Goal: Transaction & Acquisition: Purchase product/service

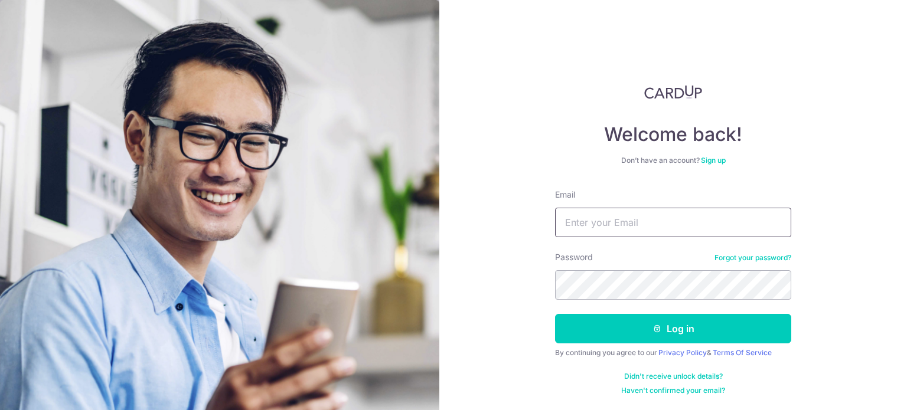
click at [598, 224] on input "Email" at bounding box center [673, 223] width 236 height 30
type input "[EMAIL_ADDRESS][DOMAIN_NAME]"
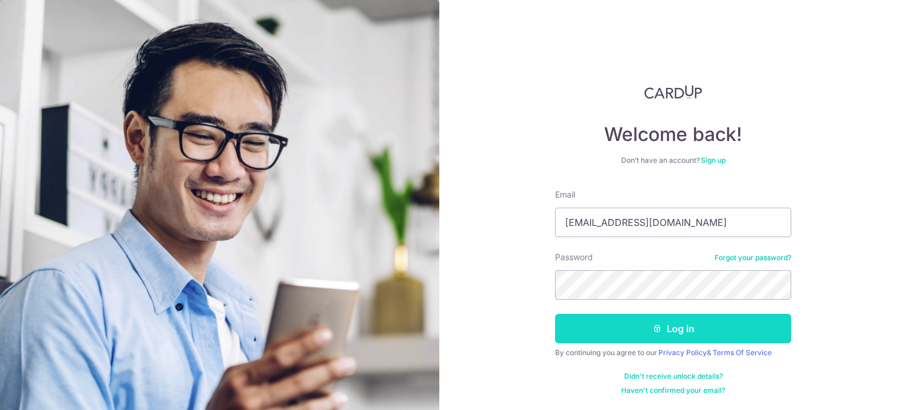
click at [645, 327] on button "Log in" at bounding box center [673, 329] width 236 height 30
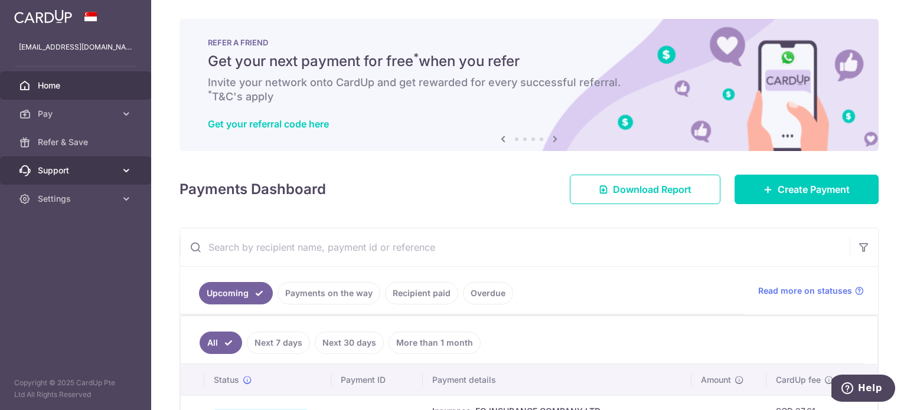
click at [75, 174] on span "Support" at bounding box center [77, 171] width 78 height 12
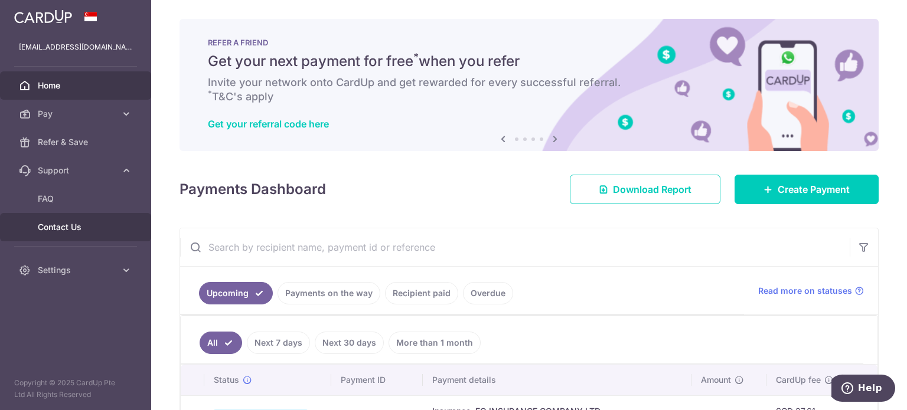
click at [67, 226] on span "Contact Us" at bounding box center [77, 227] width 78 height 12
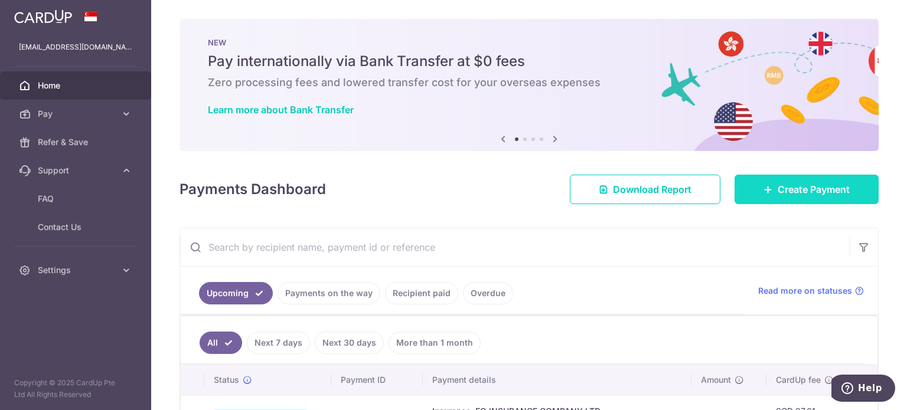
click at [780, 187] on span "Create Payment" at bounding box center [814, 189] width 72 height 14
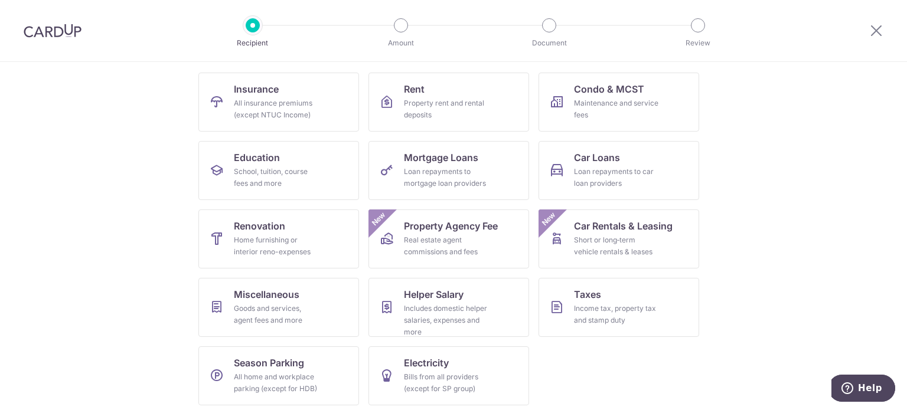
scroll to position [118, 0]
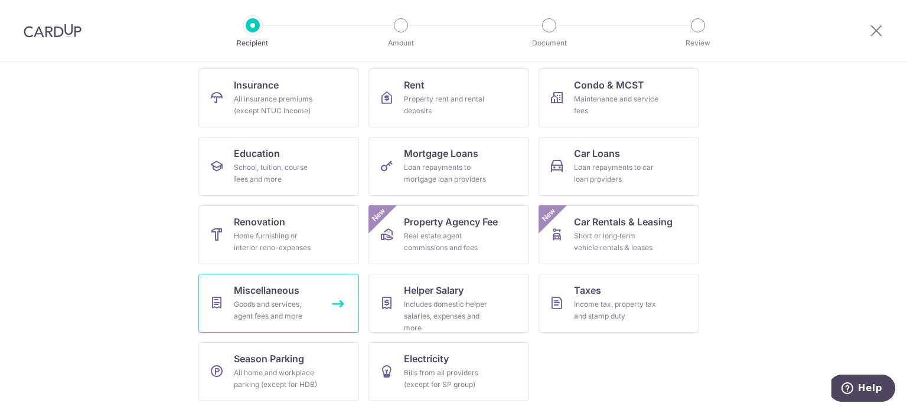
click at [289, 303] on div "Goods and services, agent fees and more" at bounding box center [276, 311] width 85 height 24
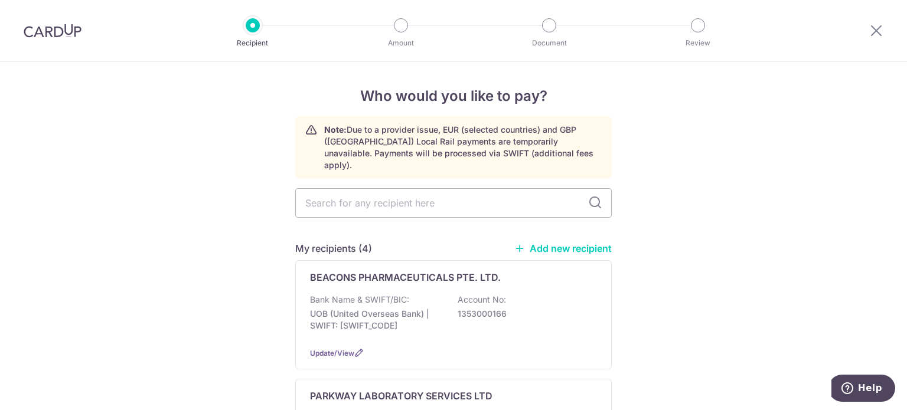
click at [558, 243] on link "Add new recipient" at bounding box center [562, 249] width 97 height 12
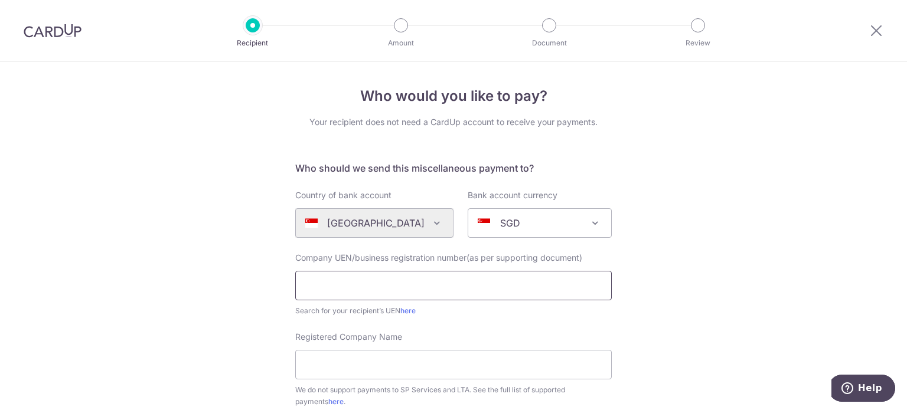
click at [429, 287] on input "text" at bounding box center [453, 286] width 317 height 30
click at [425, 283] on input "text" at bounding box center [453, 286] width 317 height 30
type input "198002617G"
click at [407, 309] on link "here" at bounding box center [407, 310] width 15 height 9
drag, startPoint x: 296, startPoint y: 285, endPoint x: 367, endPoint y: 291, distance: 70.5
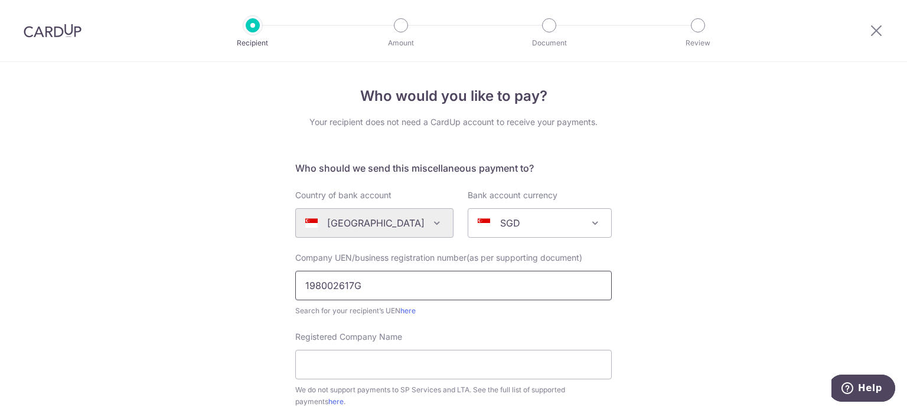
click at [367, 291] on input "198002617G" at bounding box center [453, 286] width 317 height 30
paste input "text"
paste input "198002617G"
type input "198002617G"
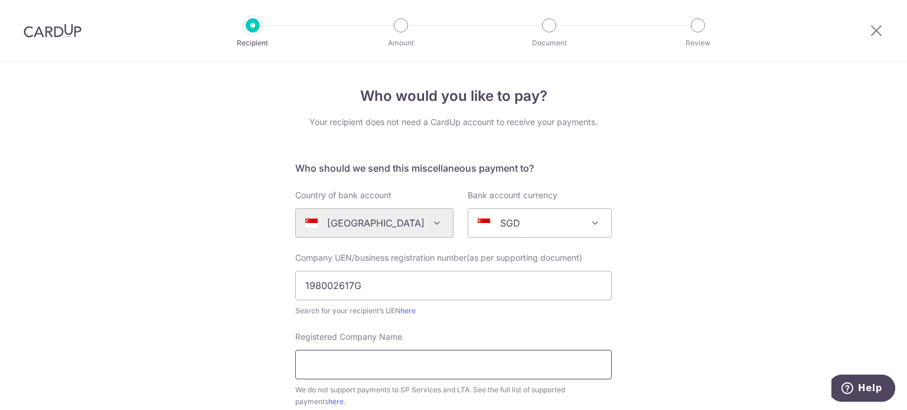
click at [358, 354] on input "Registered Company Name" at bounding box center [453, 365] width 317 height 30
paste input "APOTHECA MARKETING PTE LTD"
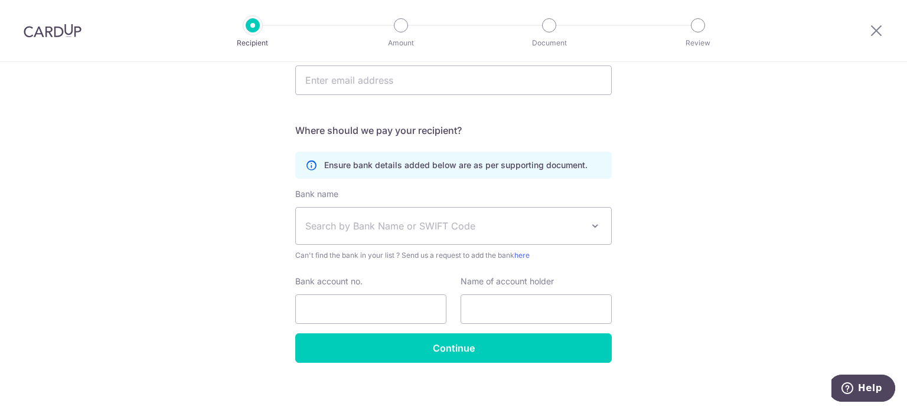
scroll to position [383, 0]
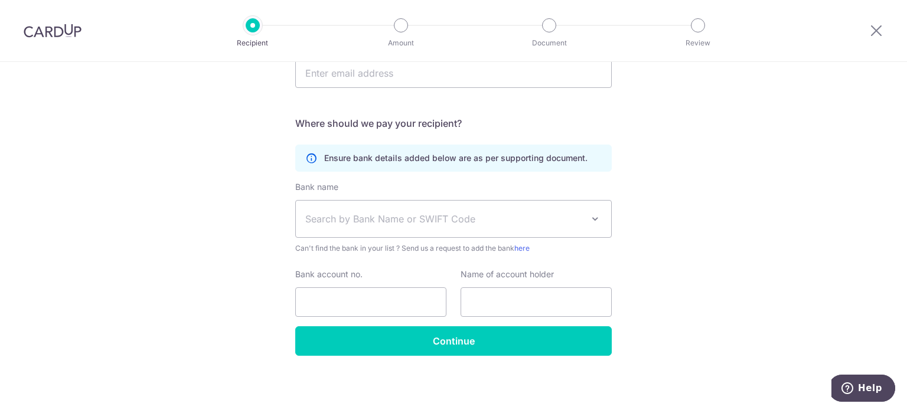
type input "APOTHECA MARKETING PTE LTD"
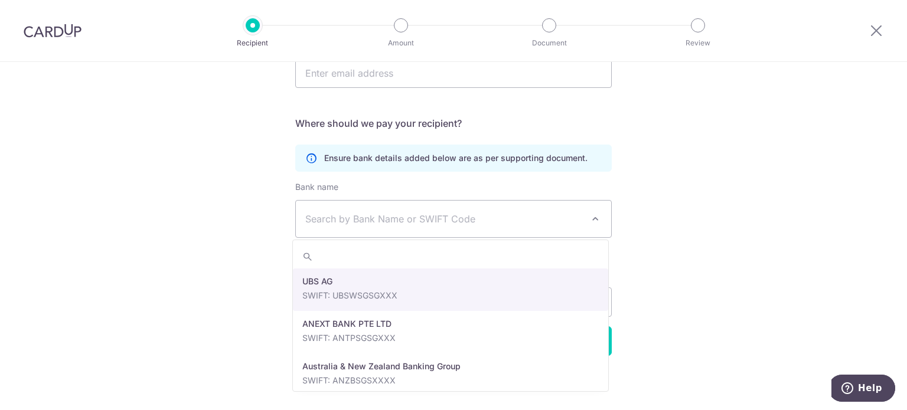
click at [449, 218] on span "Search by Bank Name or SWIFT Code" at bounding box center [444, 219] width 278 height 14
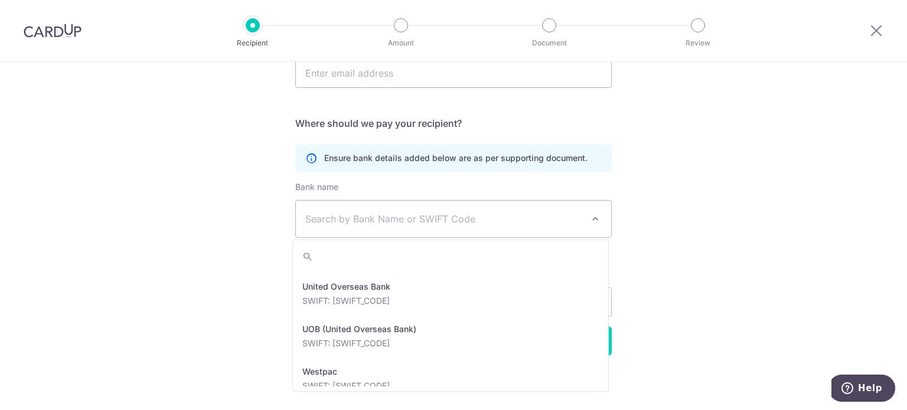
scroll to position [2480, 0]
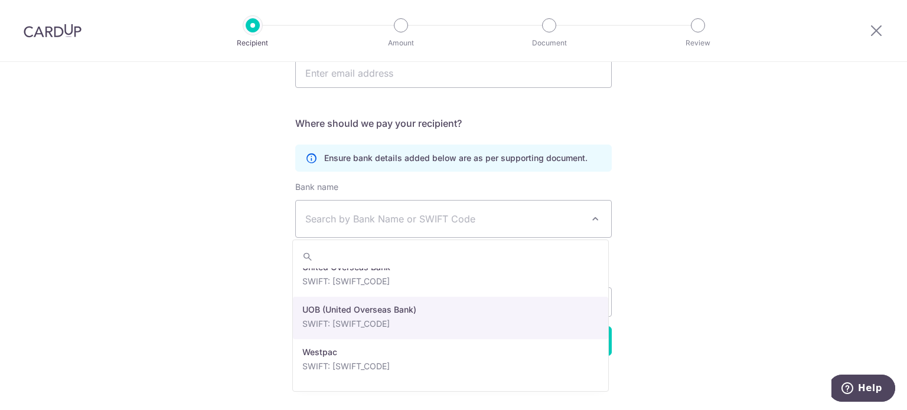
select select "18"
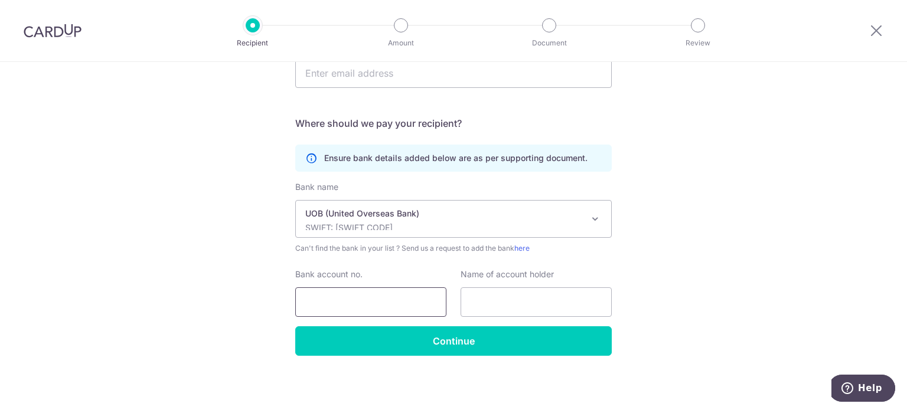
click at [394, 306] on input "Bank account no." at bounding box center [370, 303] width 151 height 30
type input "9053436044"
click at [477, 303] on input "text" at bounding box center [536, 303] width 151 height 30
paste input "APOTHECA MARKETING PTE LTD"
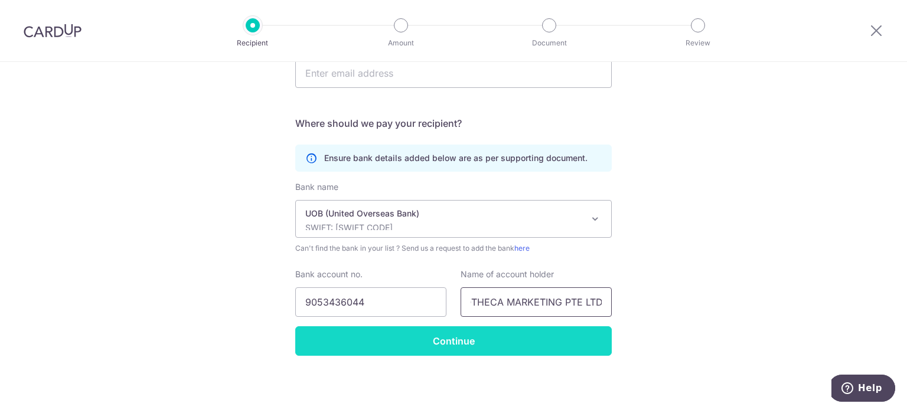
type input "APOTHECA MARKETING PTE LTD"
click at [462, 338] on input "Continue" at bounding box center [453, 342] width 317 height 30
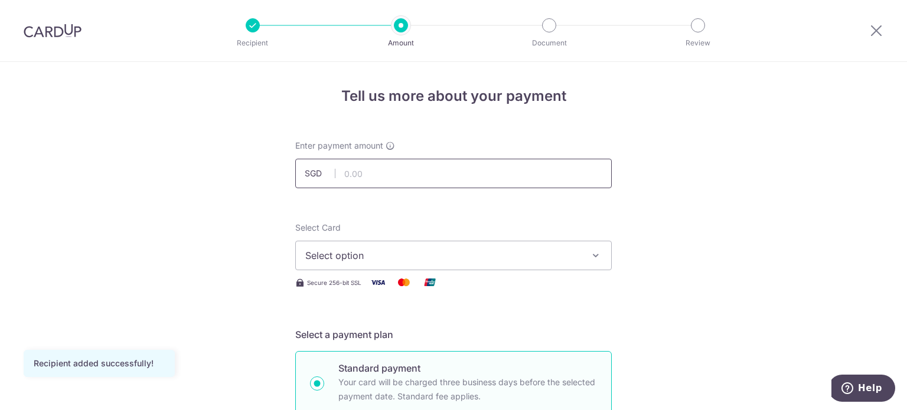
click at [456, 176] on input "text" at bounding box center [453, 174] width 317 height 30
type input "138.87"
click at [579, 255] on button "Select option" at bounding box center [453, 256] width 317 height 30
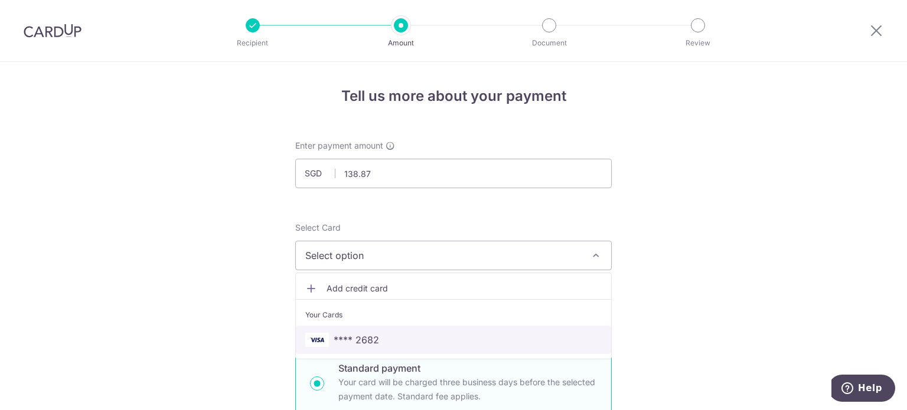
click at [376, 335] on span "**** 2682" at bounding box center [453, 340] width 296 height 14
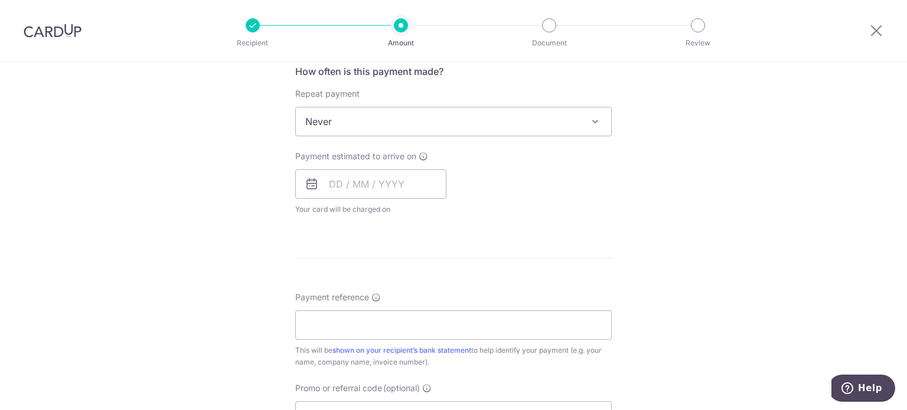
scroll to position [472, 0]
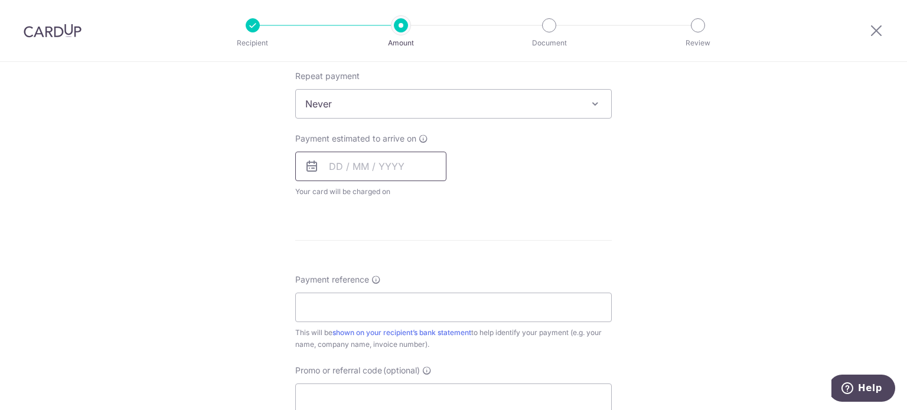
click at [325, 167] on input "text" at bounding box center [370, 167] width 151 height 30
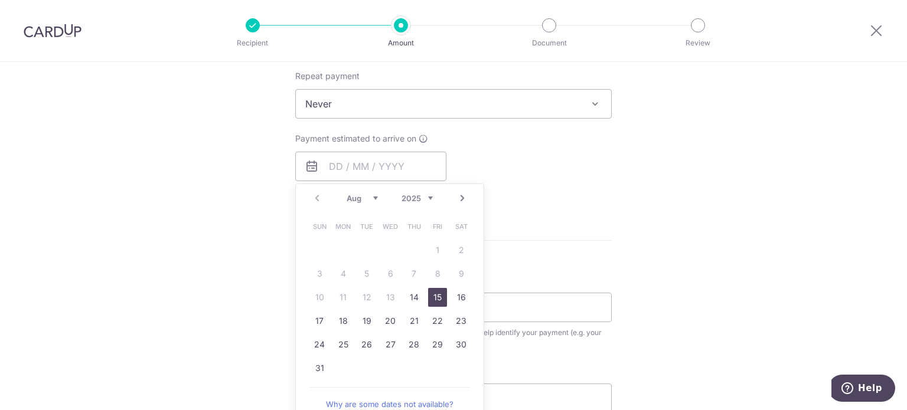
click at [432, 292] on link "15" at bounding box center [437, 297] width 19 height 19
type input "15/08/2025"
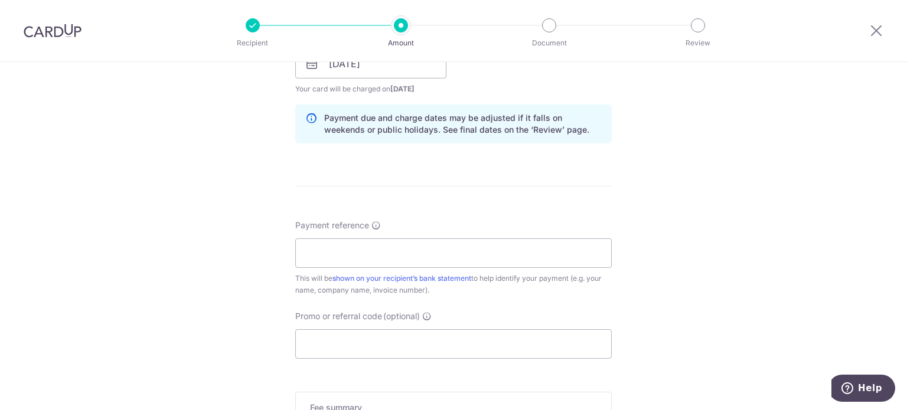
scroll to position [591, 0]
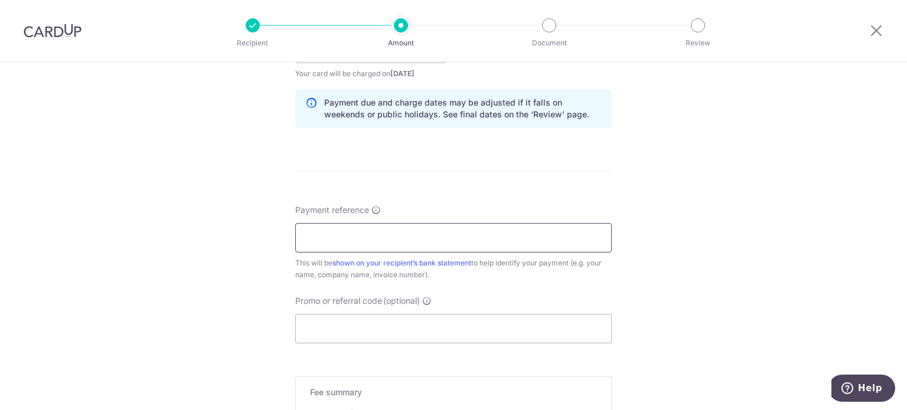
click at [480, 239] on input "Payment reference" at bounding box center [453, 238] width 317 height 30
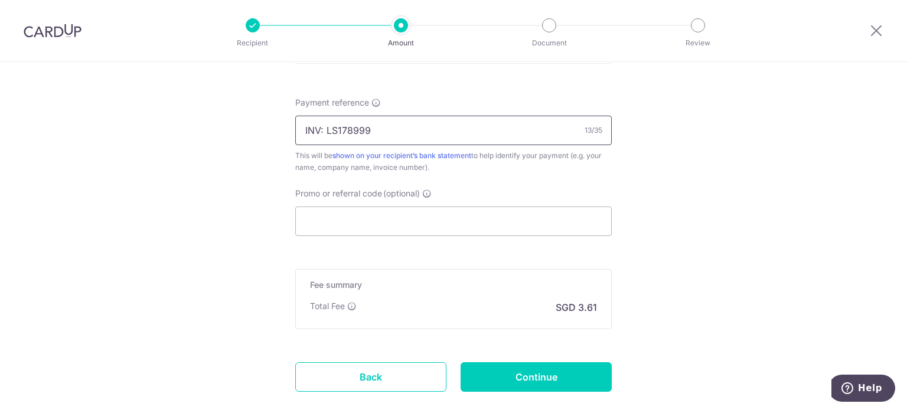
scroll to position [709, 0]
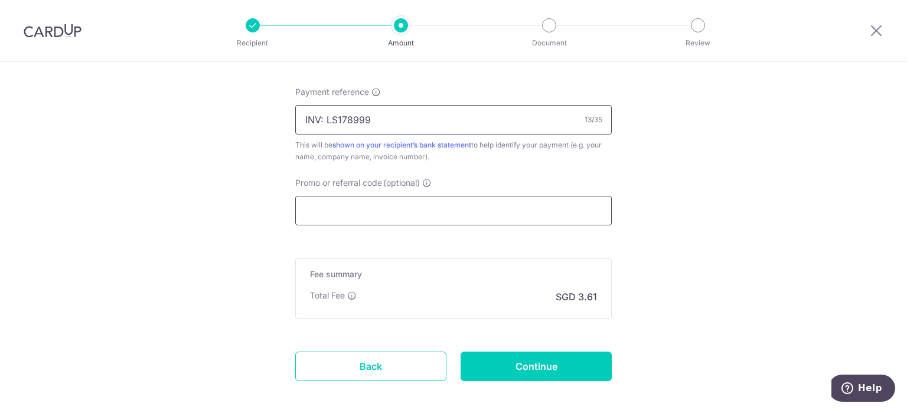
type input "INV: LS178999"
click at [433, 210] on input "Promo or referral code (optional)" at bounding box center [453, 211] width 317 height 30
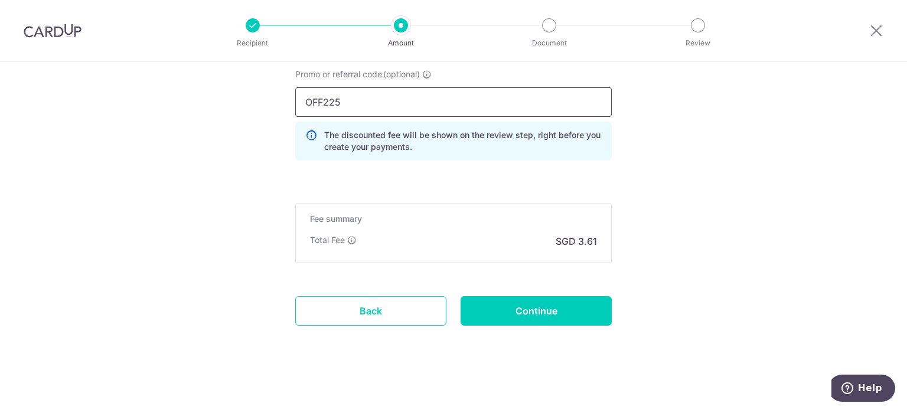
scroll to position [820, 0]
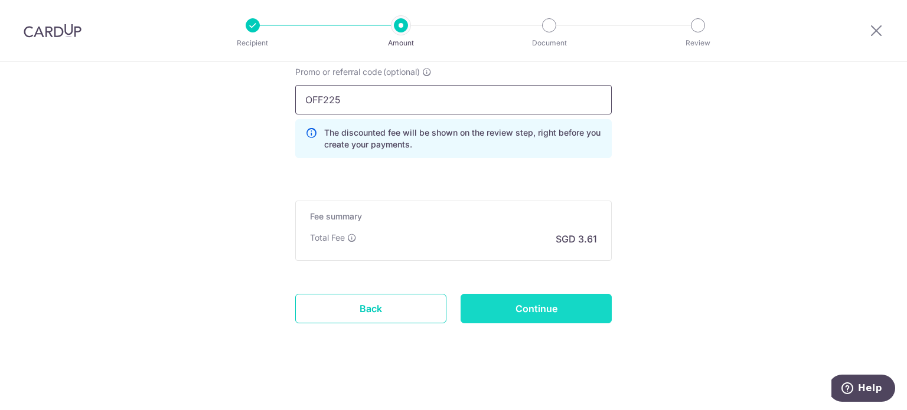
type input "OFF225"
click at [520, 311] on input "Continue" at bounding box center [536, 309] width 151 height 30
type input "Create Schedule"
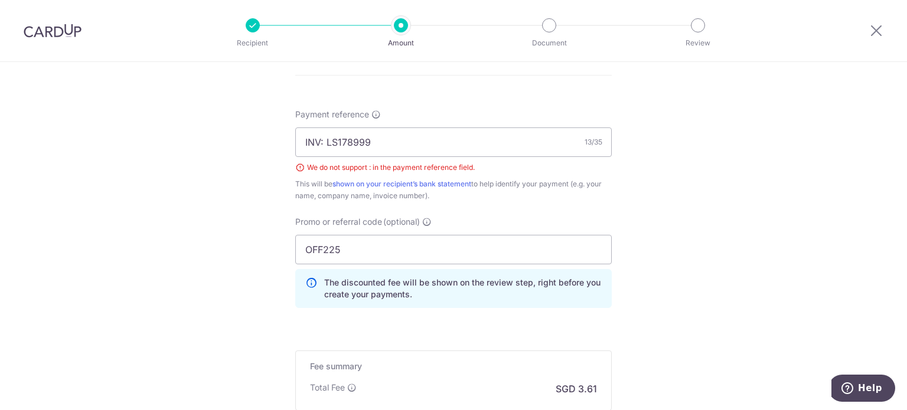
scroll to position [667, 0]
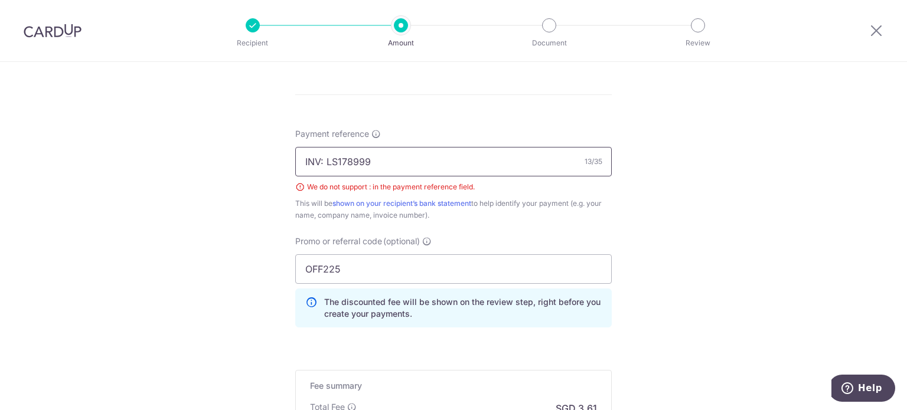
click at [321, 159] on input "INV: LS178999" at bounding box center [453, 162] width 317 height 30
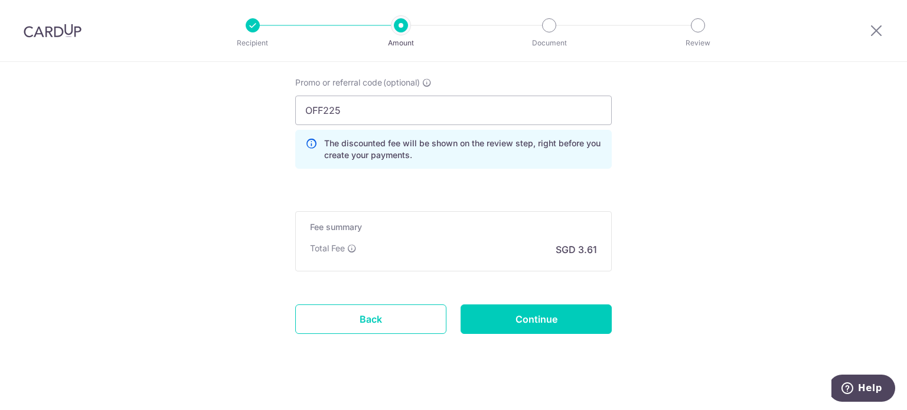
scroll to position [836, 0]
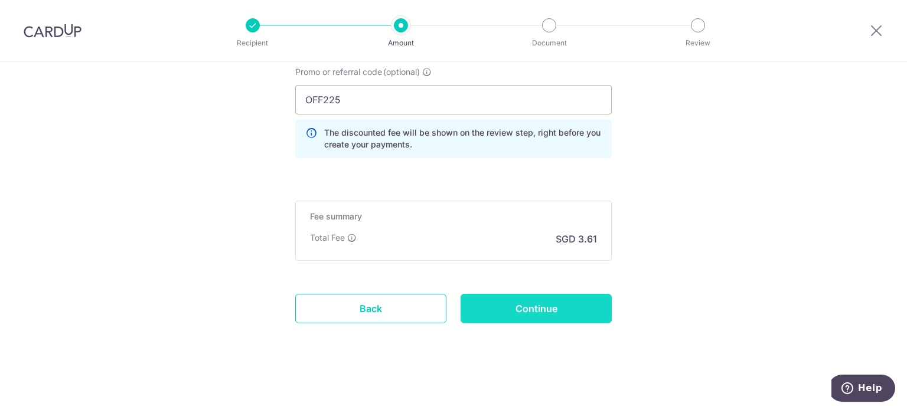
type input "INV-LS178999"
click at [514, 309] on input "Continue" at bounding box center [536, 309] width 151 height 30
type input "Create Schedule"
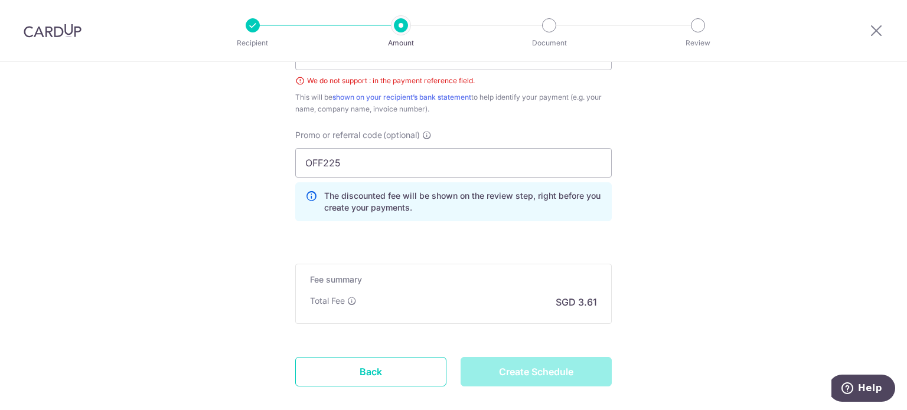
scroll to position [659, 0]
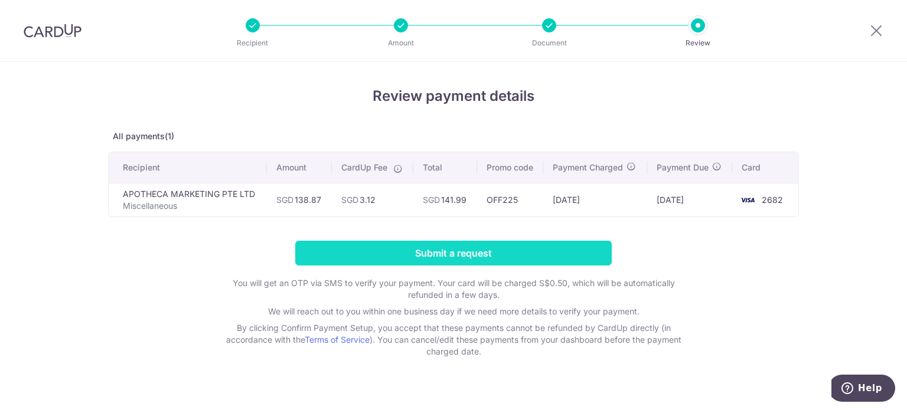
click at [364, 257] on input "Submit a request" at bounding box center [453, 253] width 317 height 25
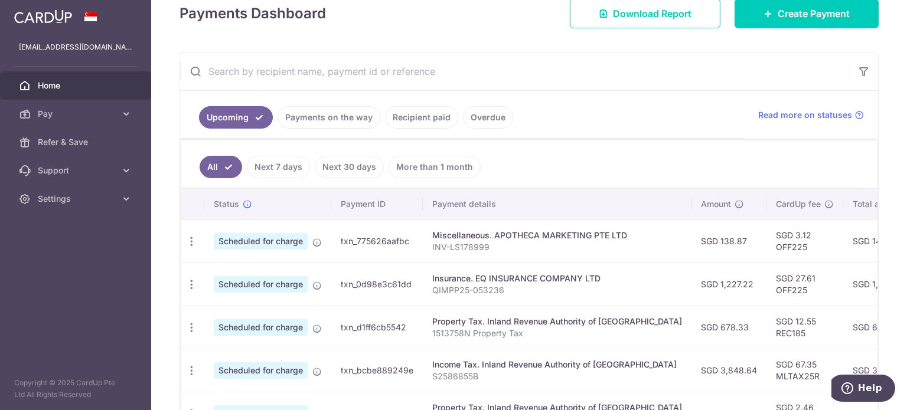
scroll to position [177, 0]
click at [187, 239] on icon "button" at bounding box center [191, 240] width 12 height 12
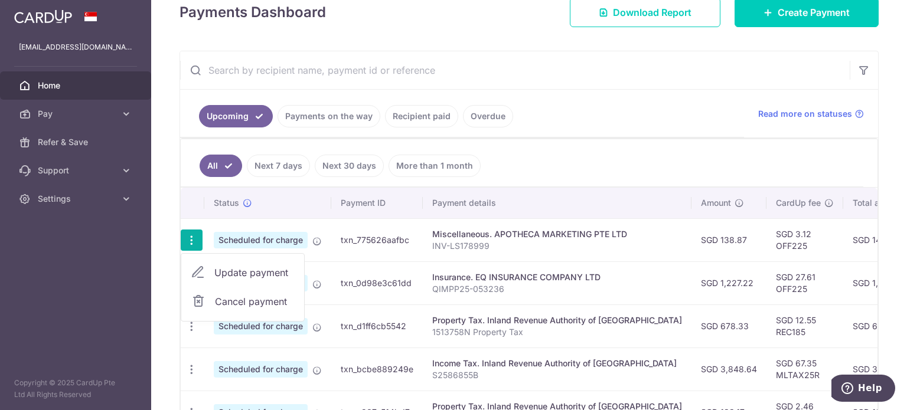
click at [240, 272] on span "Update payment" at bounding box center [254, 273] width 80 height 14
radio input "true"
type input "138.87"
type input "15/08/2025"
type input "INV-LS178999"
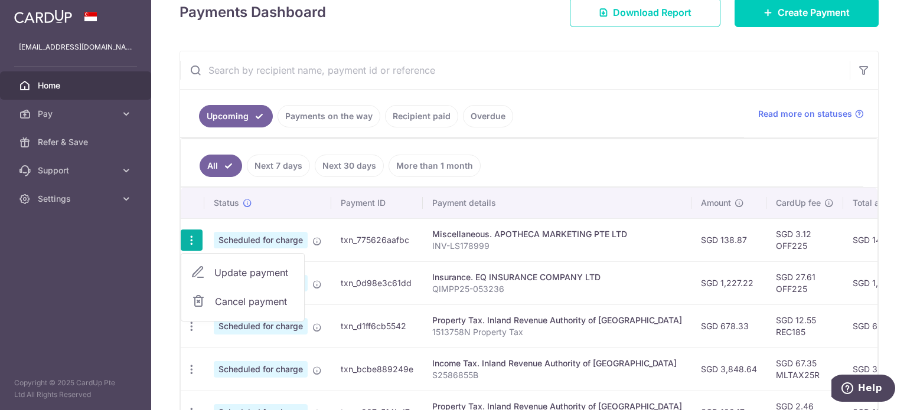
type input "OFF225"
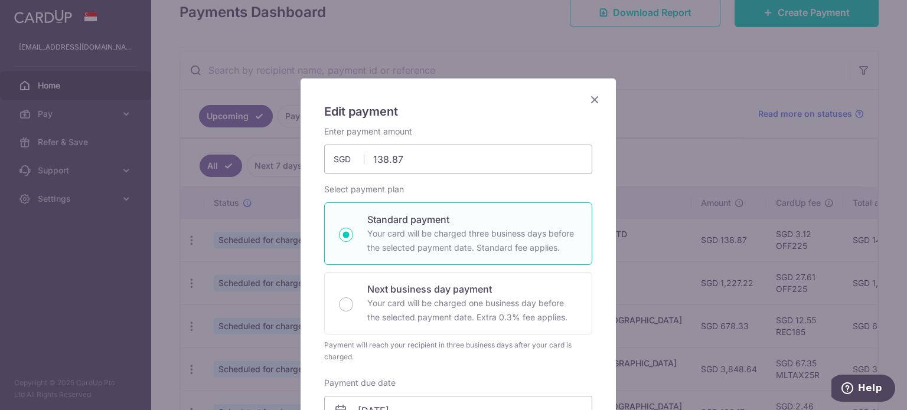
scroll to position [0, 0]
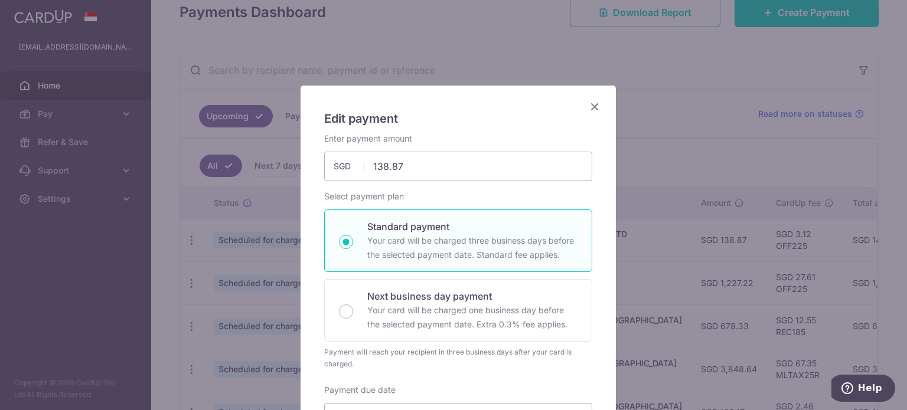
click at [591, 103] on icon "Close" at bounding box center [595, 106] width 14 height 15
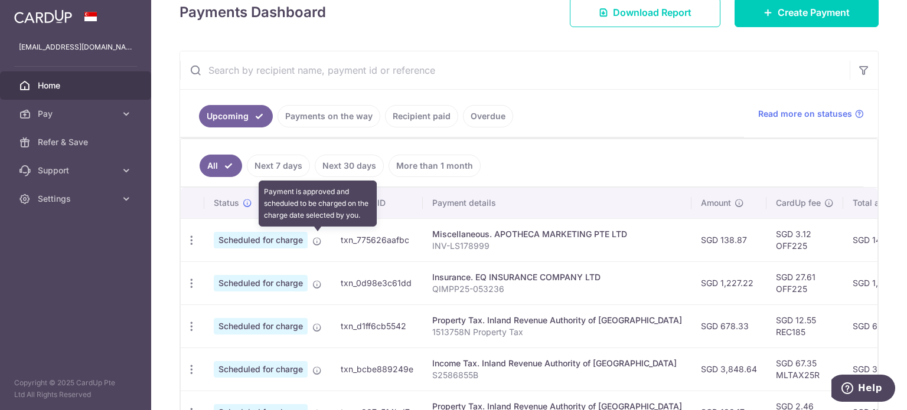
click at [319, 238] on icon at bounding box center [316, 241] width 9 height 9
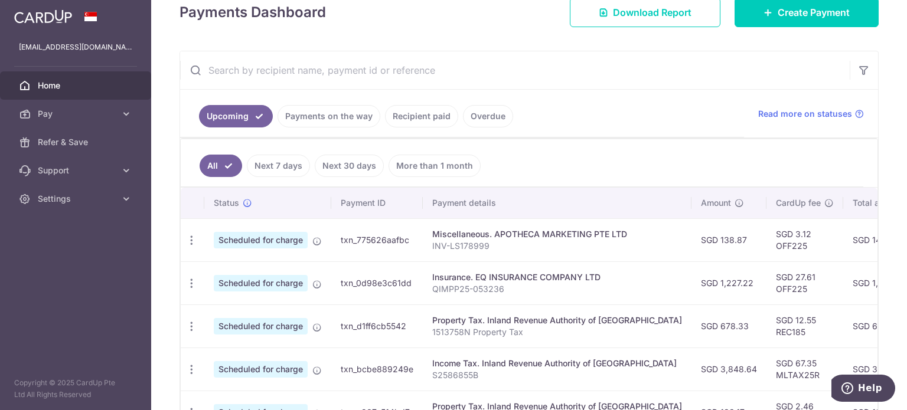
click at [541, 234] on div "Miscellaneous. APOTHECA MARKETING PTE LTD" at bounding box center [557, 235] width 250 height 12
click at [278, 238] on span "Scheduled for charge" at bounding box center [261, 240] width 94 height 17
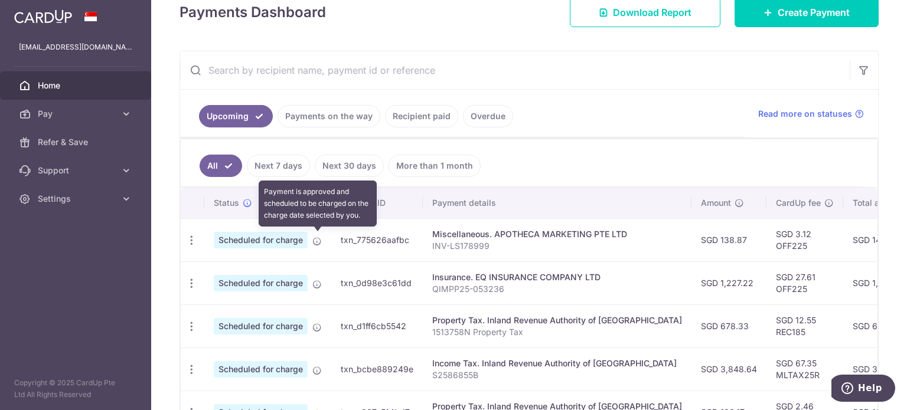
click at [316, 239] on icon at bounding box center [316, 241] width 9 height 9
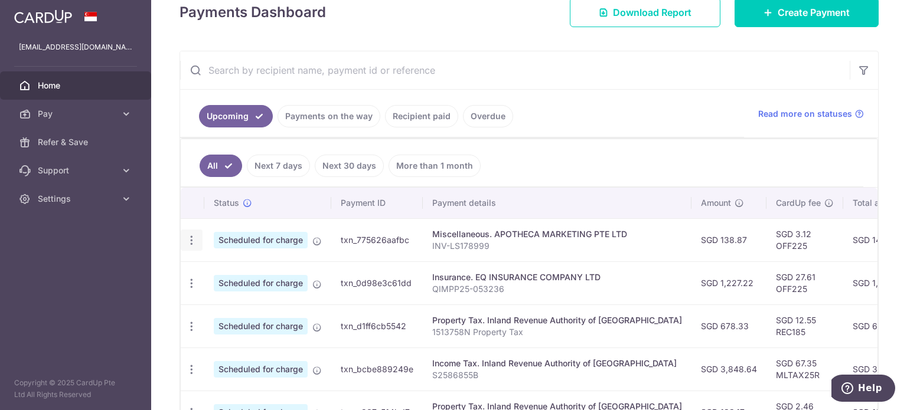
click at [188, 236] on icon "button" at bounding box center [191, 240] width 12 height 12
click at [247, 270] on span "Update payment" at bounding box center [254, 273] width 80 height 14
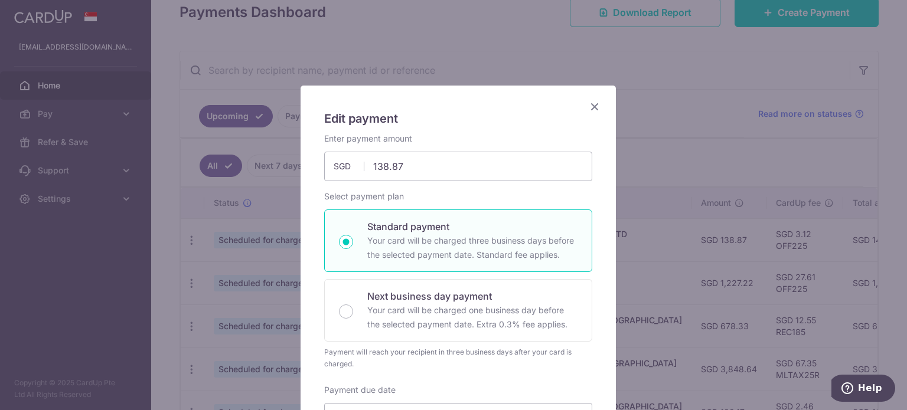
click at [588, 106] on icon "Close" at bounding box center [595, 106] width 14 height 15
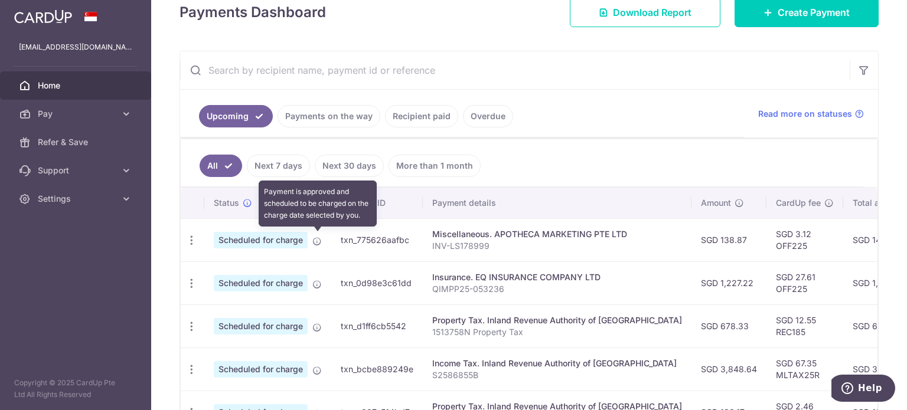
click at [316, 239] on icon at bounding box center [316, 241] width 9 height 9
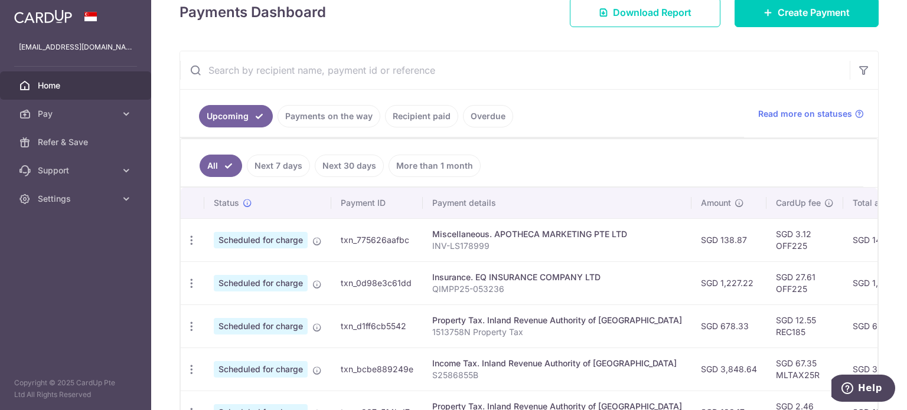
click at [503, 243] on p "INV-LS178999" at bounding box center [557, 246] width 250 height 12
click at [189, 234] on icon "button" at bounding box center [191, 240] width 12 height 12
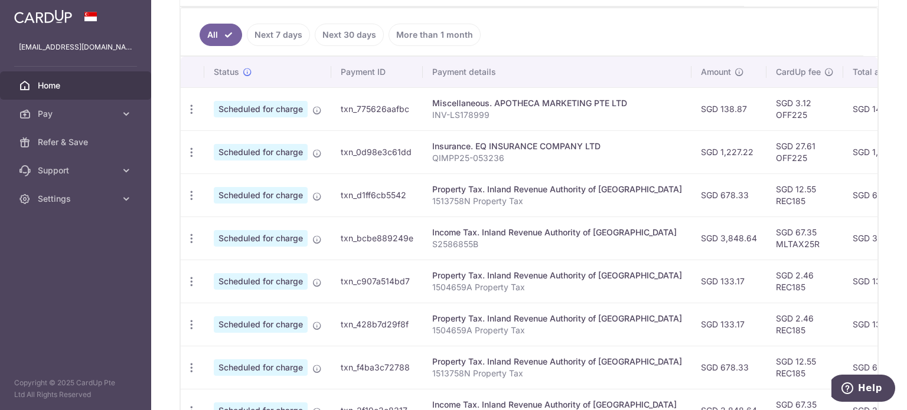
scroll to position [236, 0]
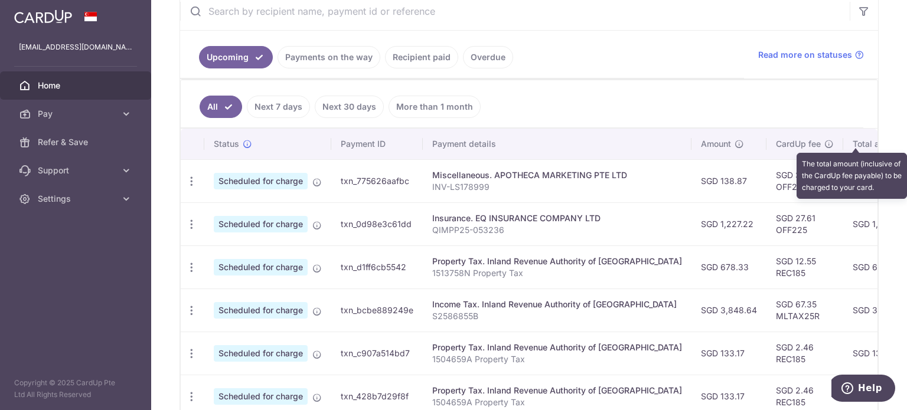
click at [895, 141] on icon at bounding box center [899, 143] width 9 height 9
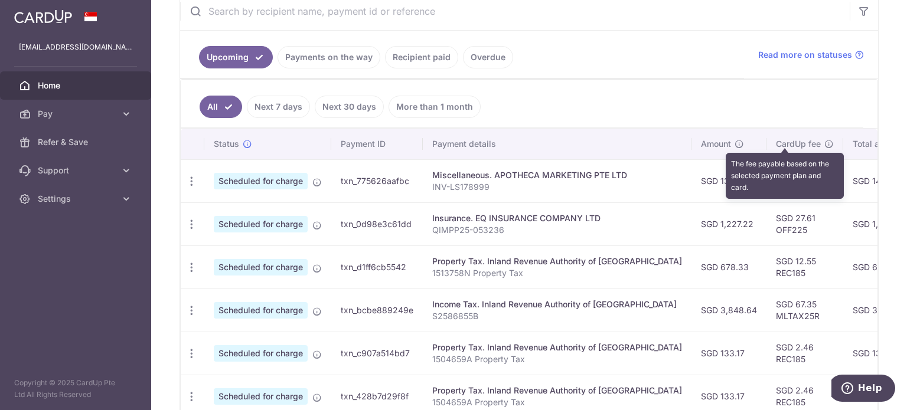
click at [824, 144] on icon at bounding box center [828, 143] width 9 height 9
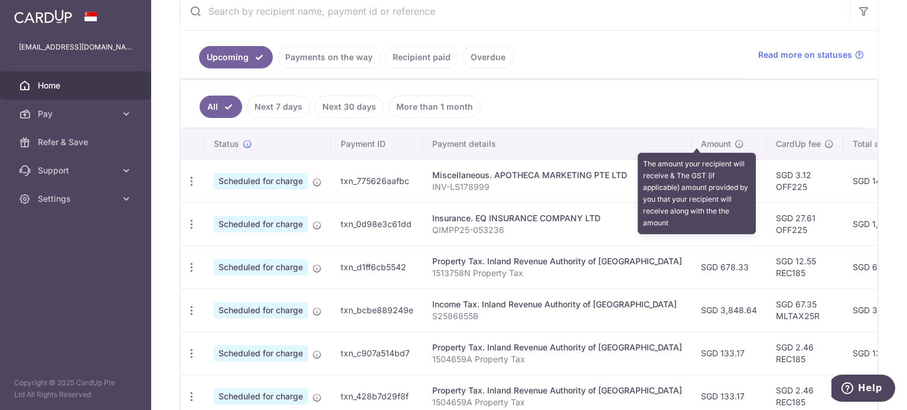
click at [735, 143] on icon at bounding box center [739, 143] width 9 height 9
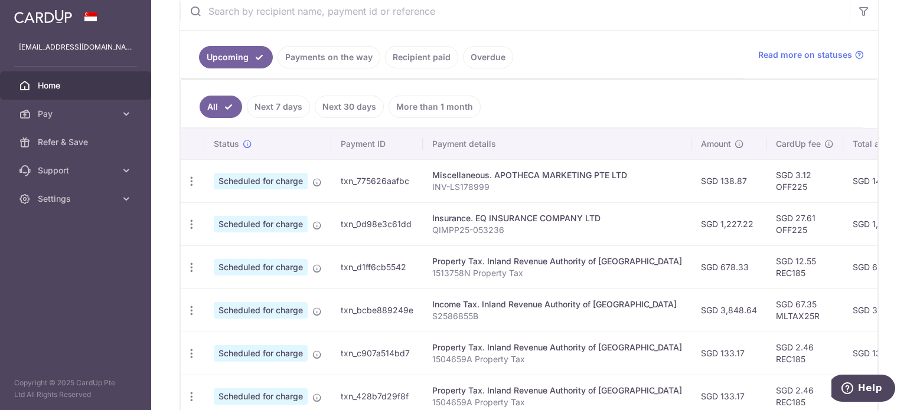
click at [301, 187] on span "Scheduled for charge" at bounding box center [261, 181] width 94 height 17
click at [393, 182] on td "txn_775626aafbc" at bounding box center [377, 180] width 92 height 43
click at [393, 178] on td "txn_775626aafbc" at bounding box center [377, 180] width 92 height 43
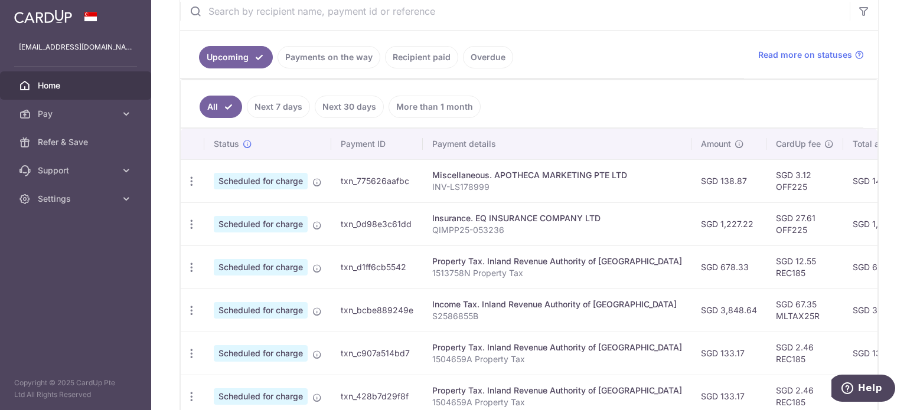
click at [393, 178] on td "txn_775626aafbc" at bounding box center [377, 180] width 92 height 43
click at [484, 172] on div "Miscellaneous. APOTHECA MARKETING PTE LTD" at bounding box center [557, 175] width 250 height 12
click at [392, 178] on td "txn_775626aafbc" at bounding box center [377, 180] width 92 height 43
click at [192, 177] on icon "button" at bounding box center [191, 181] width 12 height 12
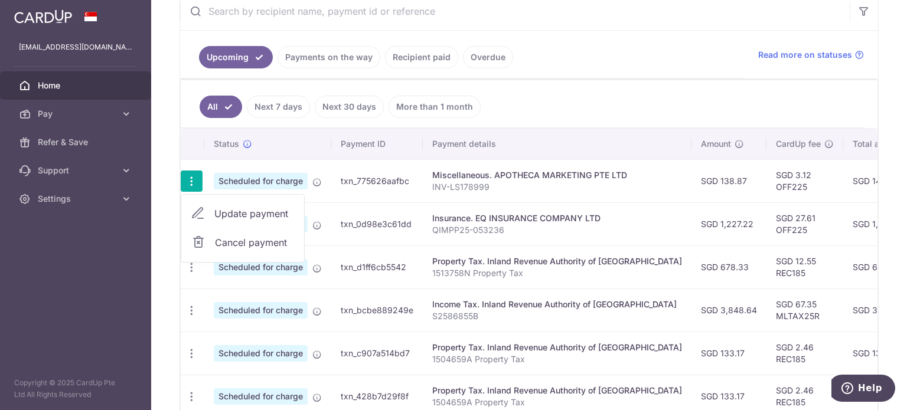
click at [279, 177] on span "Scheduled for charge" at bounding box center [261, 181] width 94 height 17
click at [279, 107] on link "Next 7 days" at bounding box center [278, 107] width 63 height 22
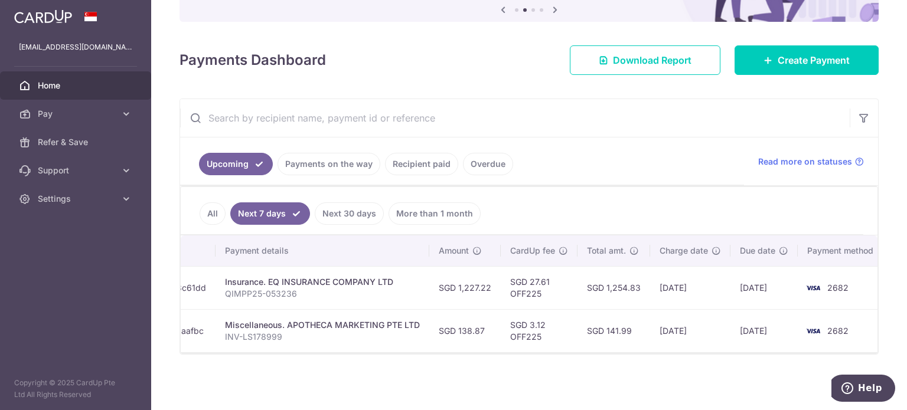
scroll to position [0, 213]
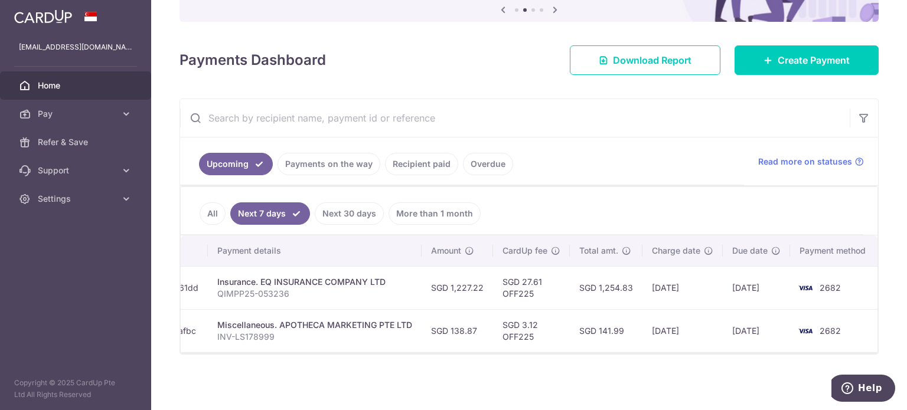
click at [843, 331] on td "2682" at bounding box center [835, 330] width 90 height 43
click at [843, 326] on td "2682" at bounding box center [835, 330] width 90 height 43
click at [631, 328] on td "SGD 141.99" at bounding box center [606, 330] width 73 height 43
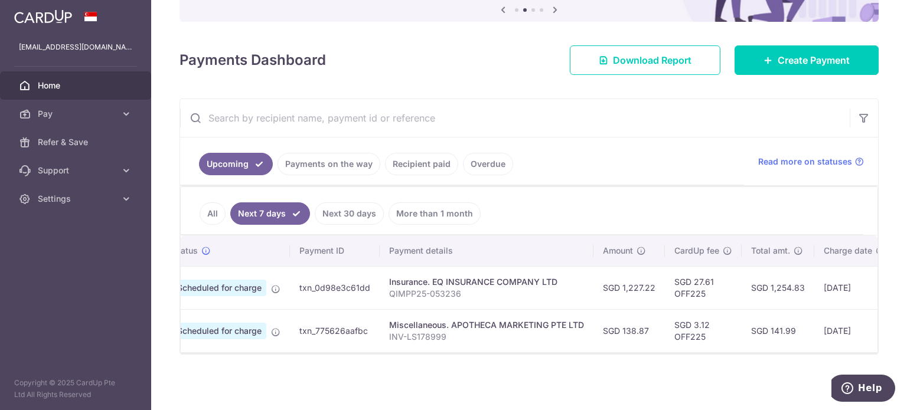
scroll to position [0, 0]
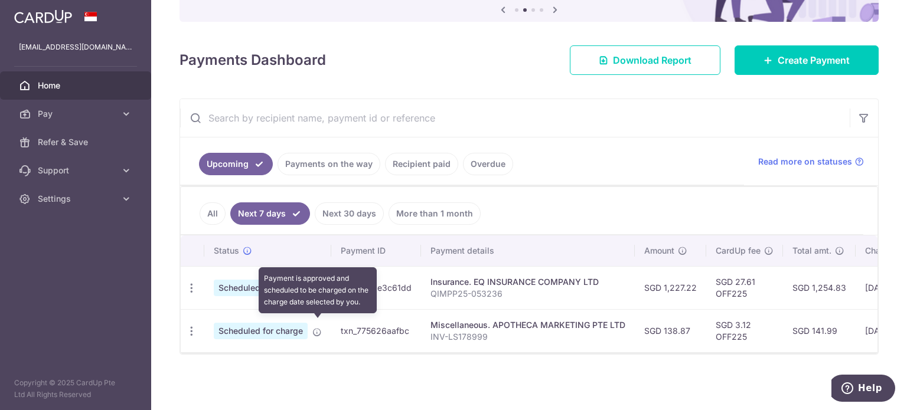
click at [315, 328] on icon at bounding box center [316, 332] width 9 height 9
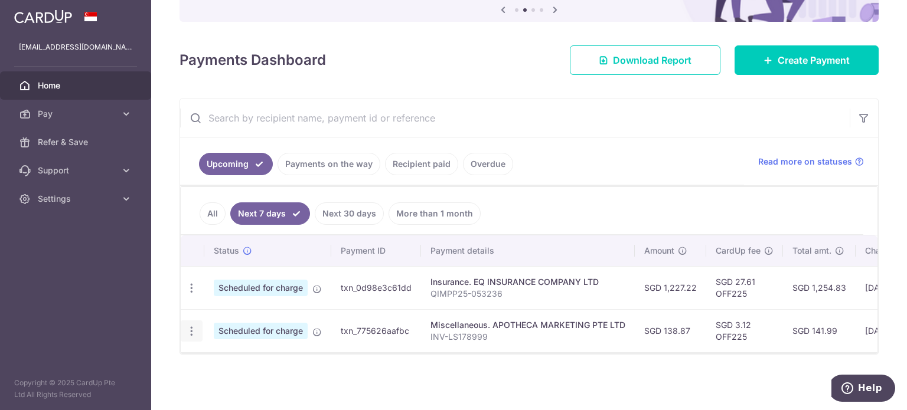
click at [198, 324] on div "Update payment Cancel payment" at bounding box center [192, 332] width 22 height 22
click at [193, 295] on icon "button" at bounding box center [191, 288] width 12 height 12
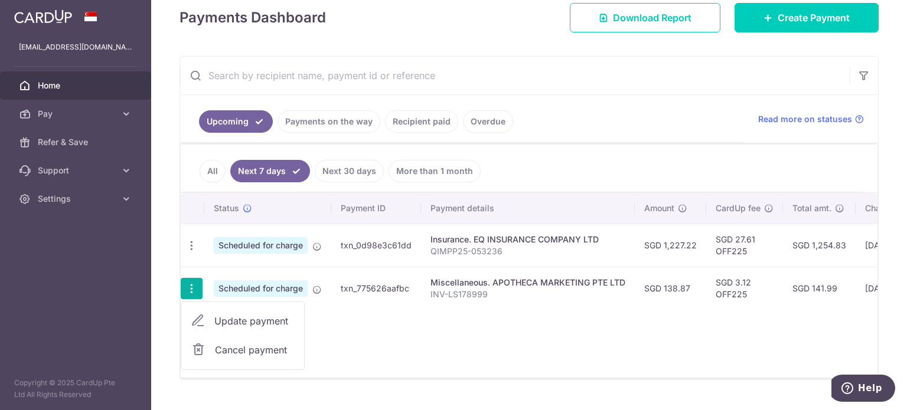
scroll to position [192, 0]
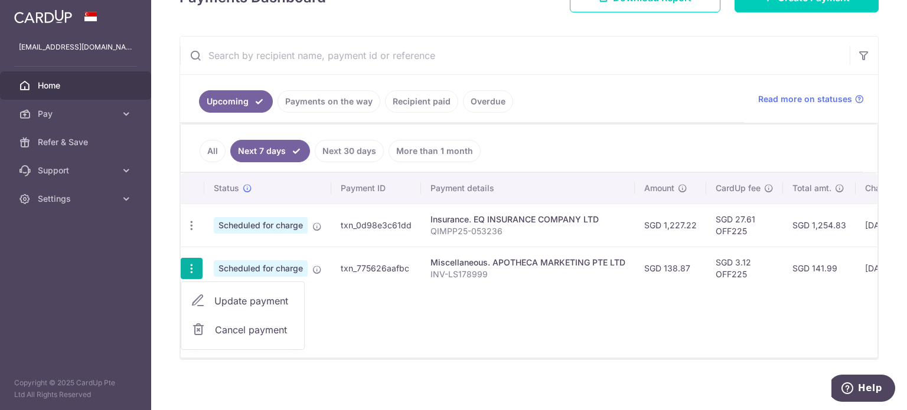
click at [252, 296] on span "Update payment" at bounding box center [254, 301] width 80 height 14
radio input "true"
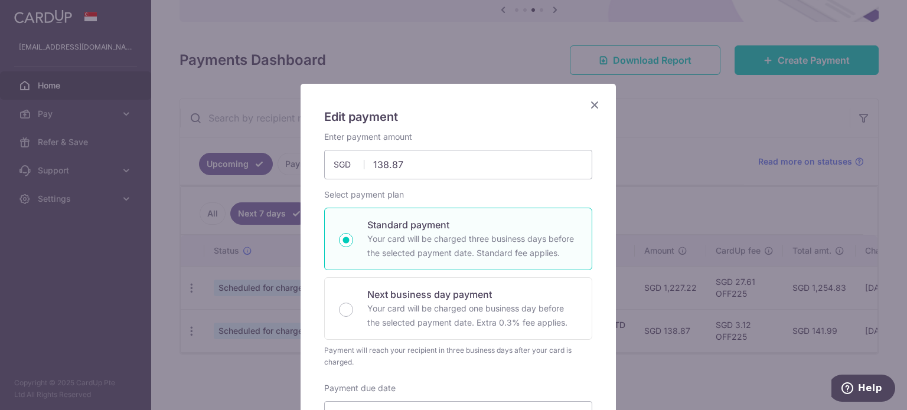
scroll to position [0, 0]
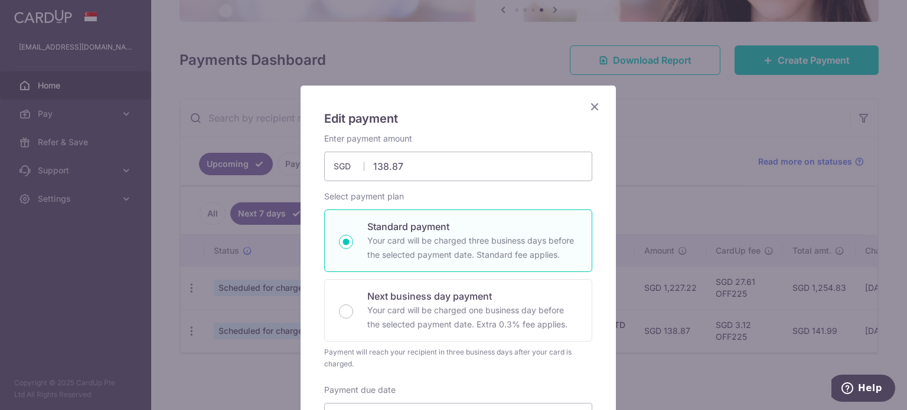
click at [591, 103] on icon "Close" at bounding box center [595, 106] width 14 height 15
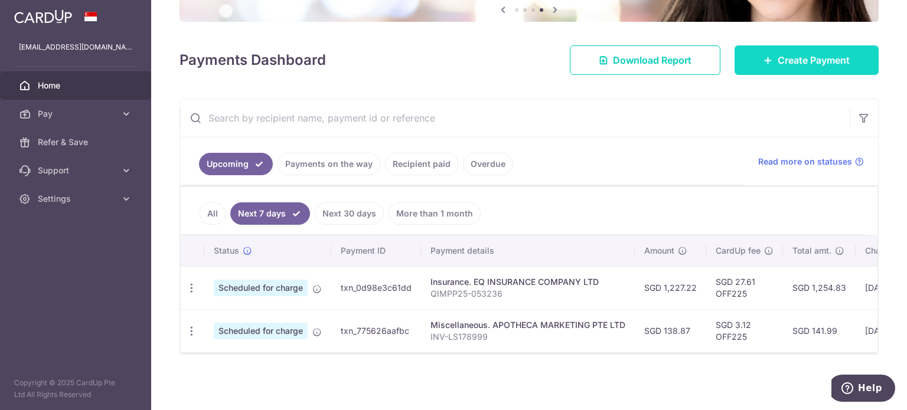
click at [752, 58] on link "Create Payment" at bounding box center [807, 60] width 144 height 30
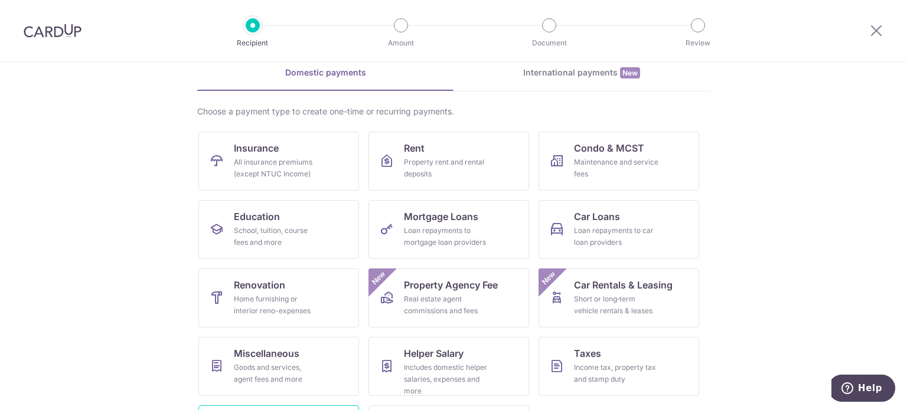
scroll to position [118, 0]
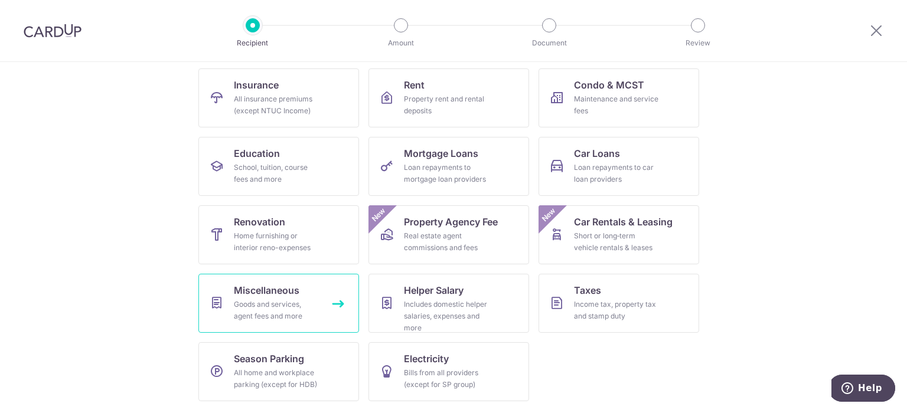
click at [277, 307] on div "Goods and services, agent fees and more" at bounding box center [276, 311] width 85 height 24
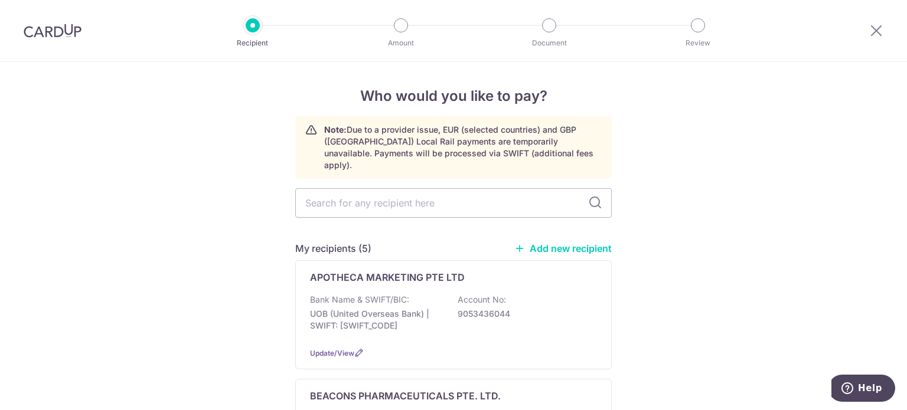
click at [535, 243] on link "Add new recipient" at bounding box center [562, 249] width 97 height 12
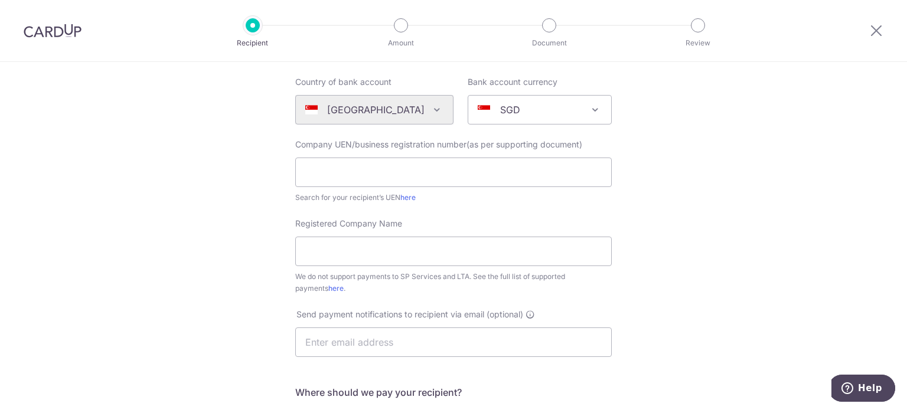
scroll to position [118, 0]
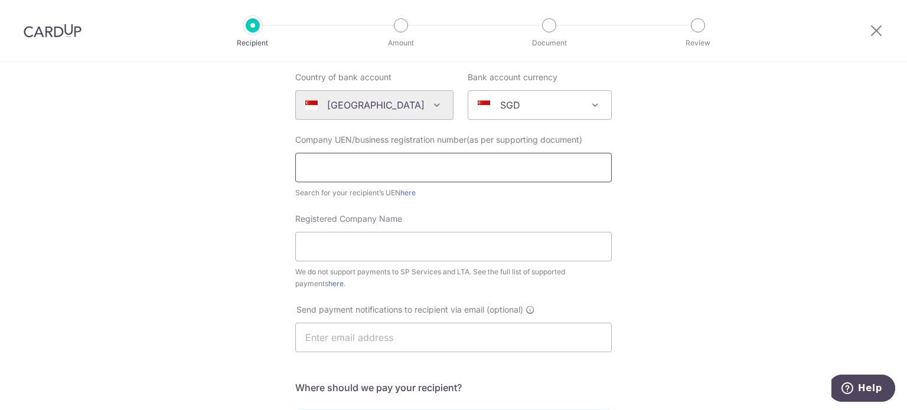
paste input "APOTHECA MARKETING PTE LTD"
type input "APOTHECA MARKETING PTE LTD"
paste input "PHARMAFORTE SINGAPORE PTE LTD"
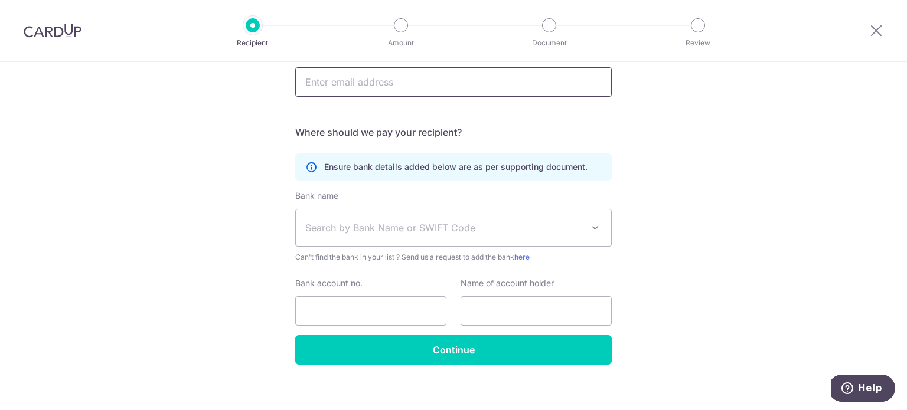
scroll to position [383, 0]
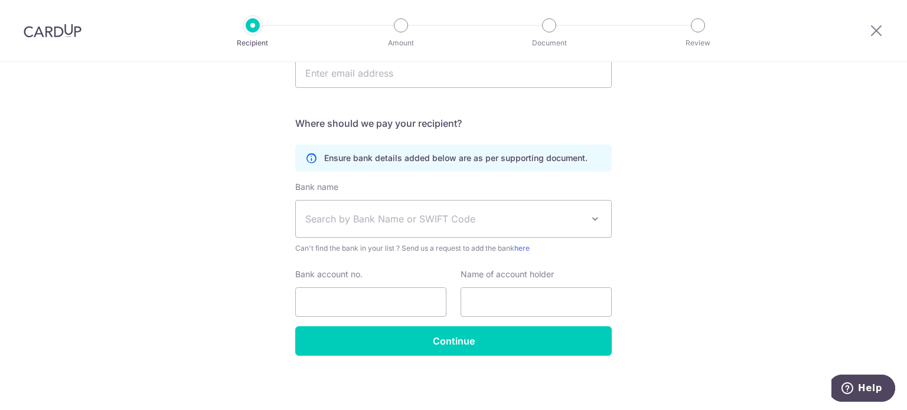
type input "PHARMAFORTE SINGAPORE PTE LTD"
click at [490, 218] on span "Search by Bank Name or SWIFT Code" at bounding box center [444, 219] width 278 height 14
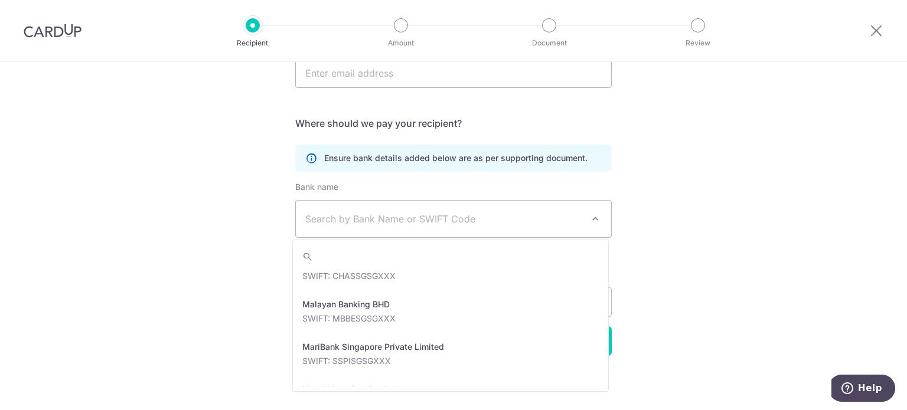
scroll to position [1535, 0]
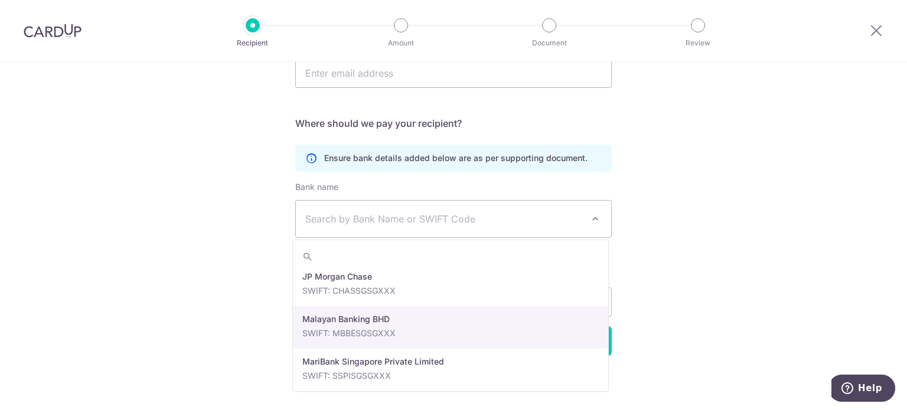
select select "26"
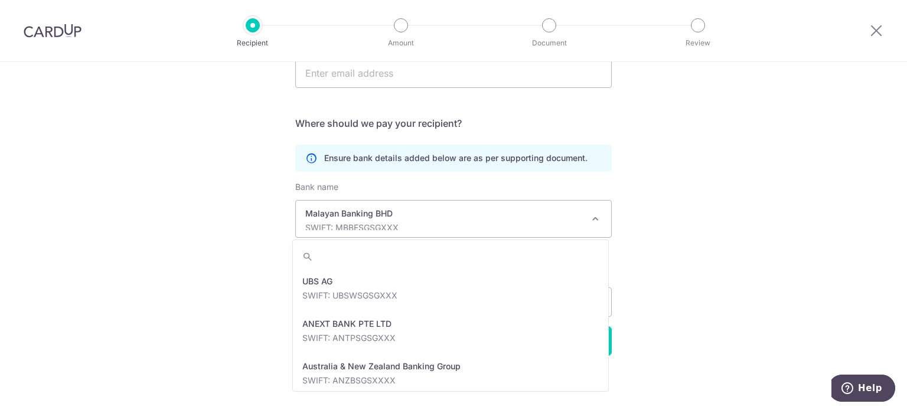
click at [562, 222] on p "SWIFT: MBBESGSGXXX" at bounding box center [444, 228] width 278 height 12
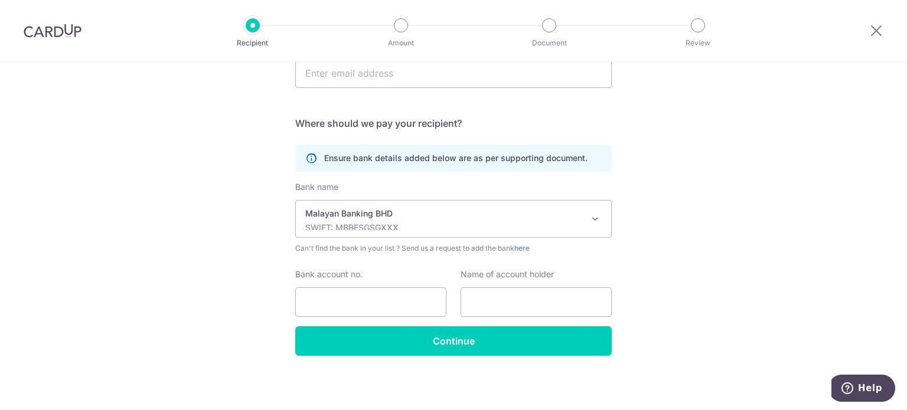
click at [562, 222] on p "SWIFT: MBBESGSGXXX" at bounding box center [444, 228] width 278 height 12
click at [413, 306] on input "Bank account no." at bounding box center [370, 303] width 151 height 30
type input "04403002084"
click at [461, 300] on input "text" at bounding box center [536, 303] width 151 height 30
paste input "PHARMAFORTE SINGAPORE PTE LTD"
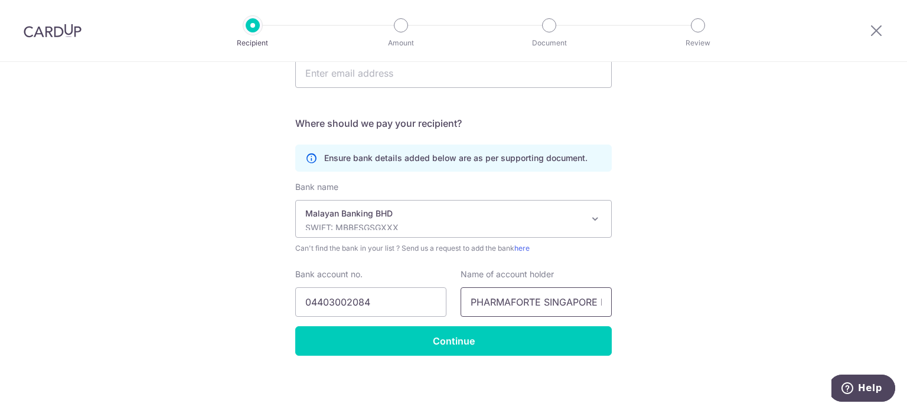
scroll to position [0, 37]
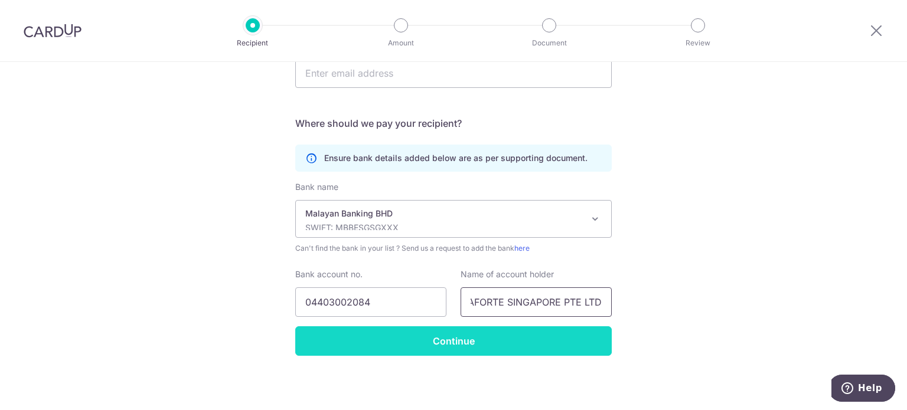
type input "PHARMAFORTE SINGAPORE PTE LTD"
click at [454, 344] on input "Continue" at bounding box center [453, 342] width 317 height 30
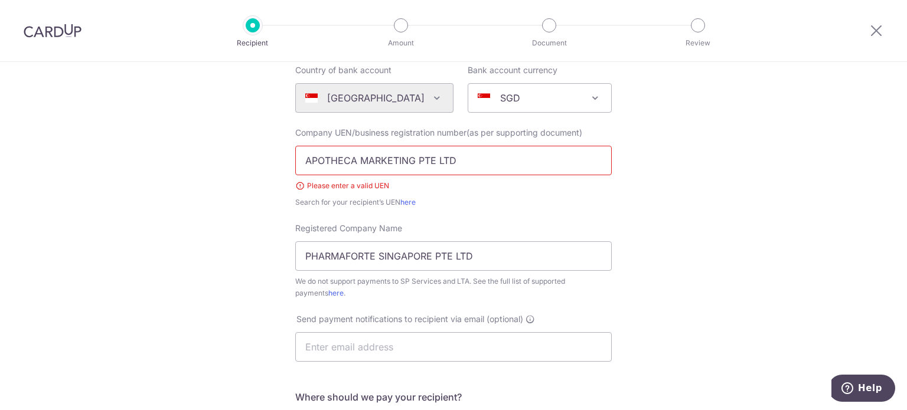
scroll to position [66, 0]
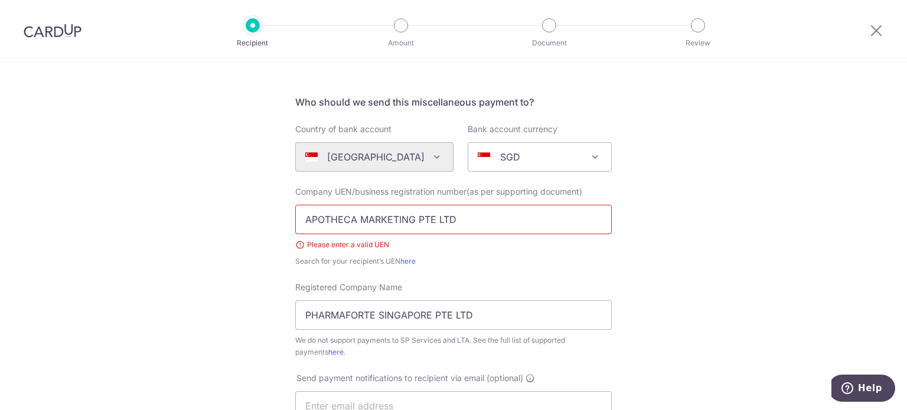
drag, startPoint x: 484, startPoint y: 220, endPoint x: 274, endPoint y: 220, distance: 209.6
click at [274, 220] on div "Who would you like to pay? Your recipient does not need a CardUp account to rec…" at bounding box center [453, 370] width 907 height 749
paste input "199303213W"
type input "199303213W"
click at [647, 224] on div "Who would you like to pay? Your recipient does not need a CardUp account to rec…" at bounding box center [453, 370] width 907 height 749
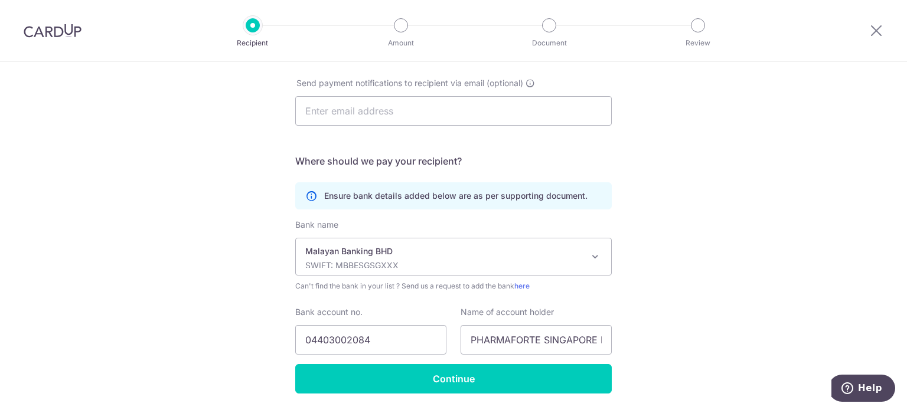
scroll to position [399, 0]
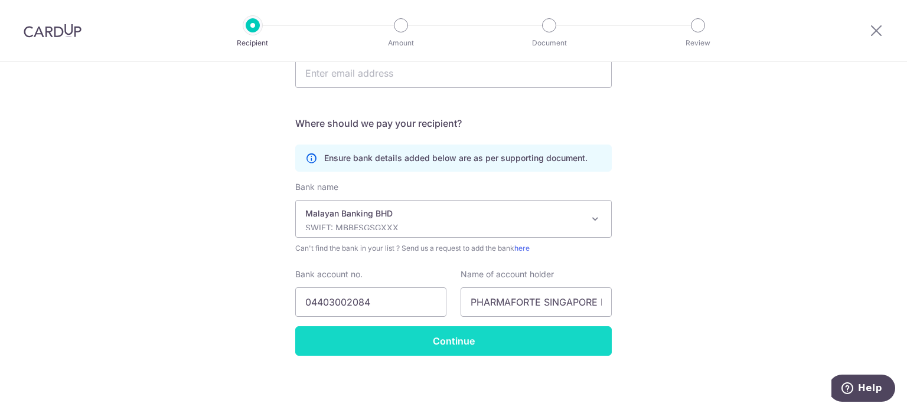
click at [461, 335] on input "Continue" at bounding box center [453, 342] width 317 height 30
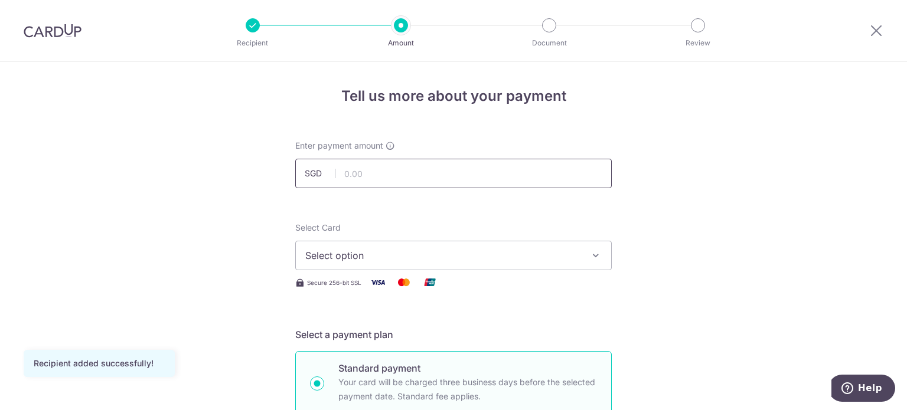
click at [456, 175] on input "text" at bounding box center [453, 174] width 317 height 30
type input "432.62"
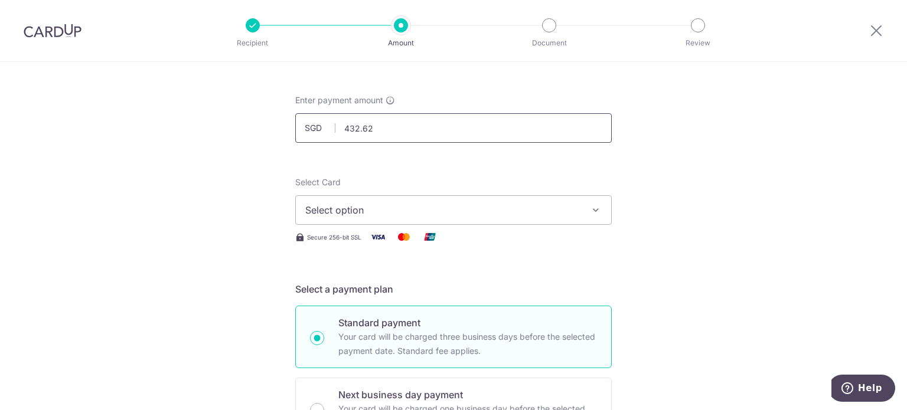
scroll to position [118, 0]
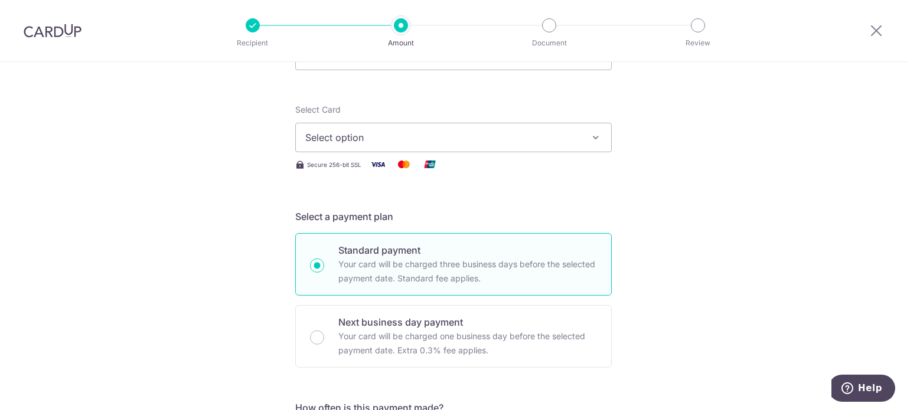
click at [509, 134] on span "Select option" at bounding box center [442, 138] width 275 height 14
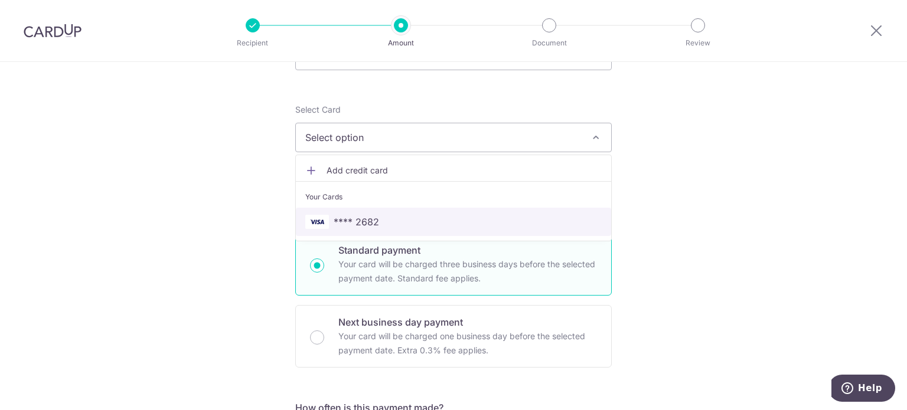
click at [425, 221] on span "**** 2682" at bounding box center [453, 222] width 296 height 14
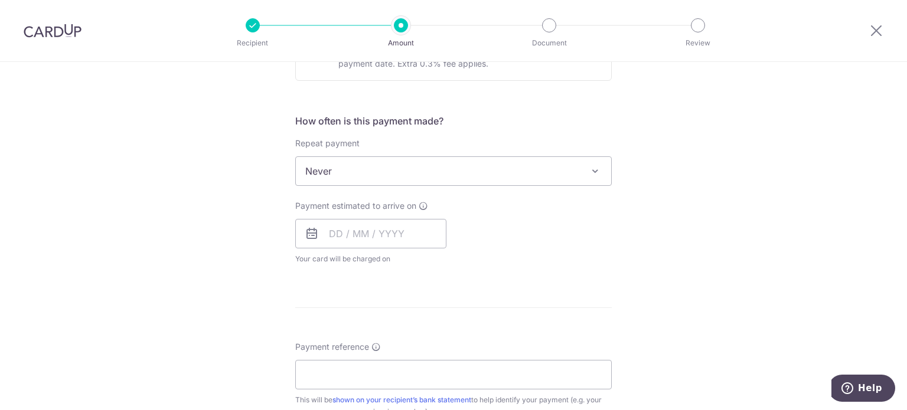
scroll to position [413, 0]
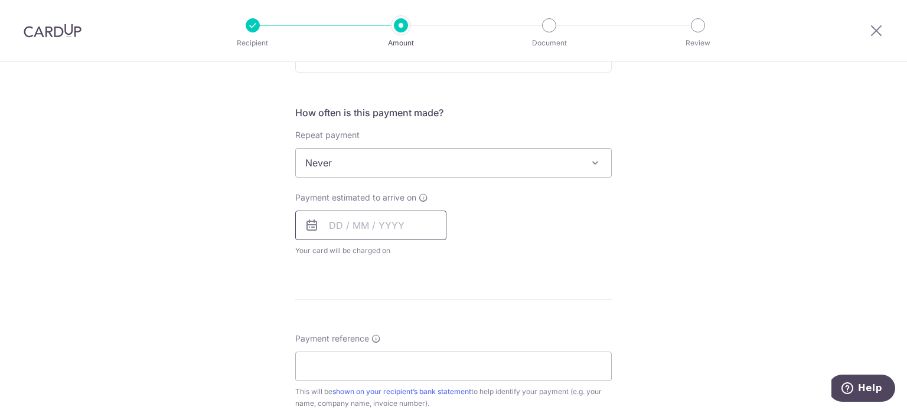
click at [333, 230] on input "text" at bounding box center [370, 226] width 151 height 30
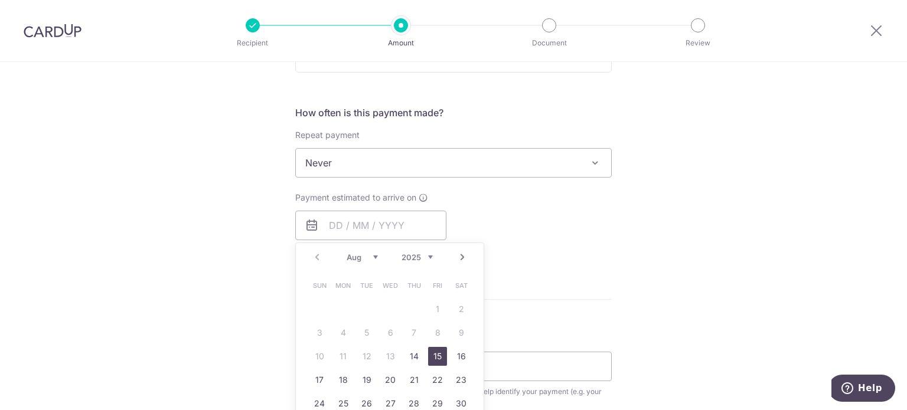
click at [432, 353] on link "15" at bounding box center [437, 356] width 19 height 19
type input "[DATE]"
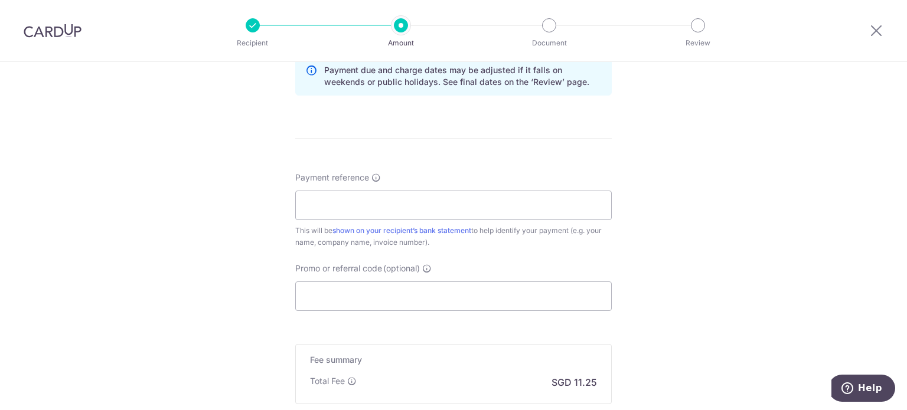
scroll to position [650, 0]
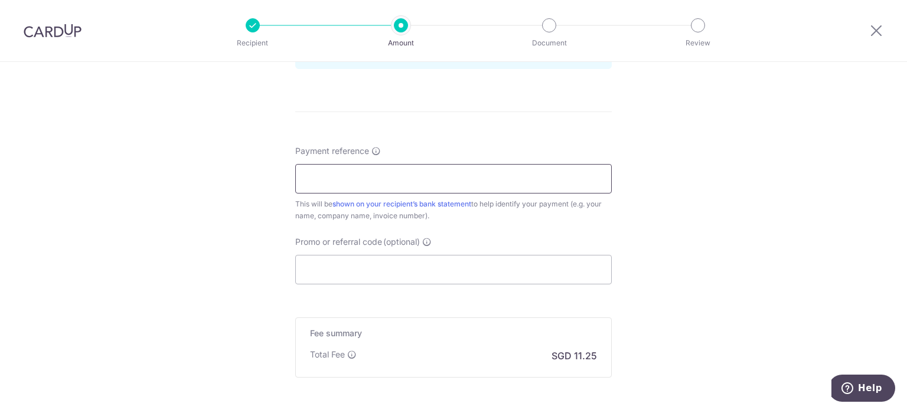
click at [428, 180] on input "Payment reference" at bounding box center [453, 179] width 317 height 30
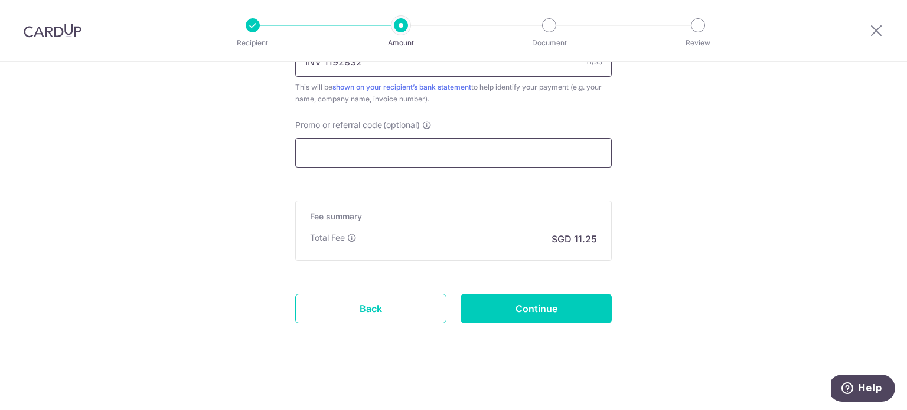
type input "INV 1192832"
click at [416, 157] on input "Promo or referral code (optional)" at bounding box center [453, 153] width 317 height 30
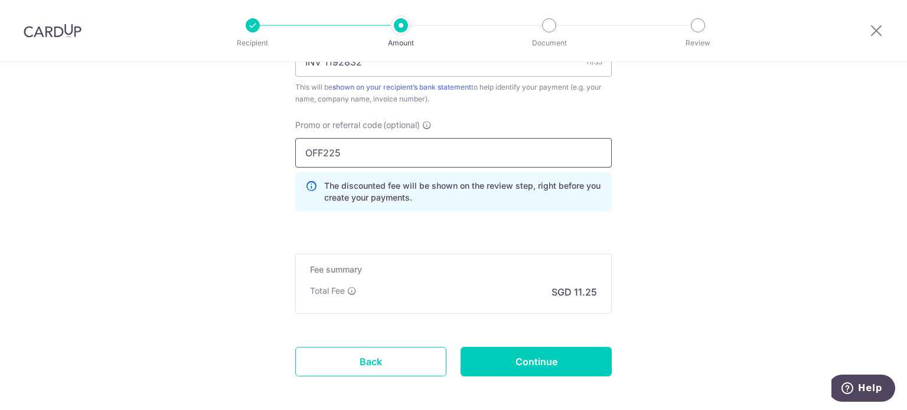
scroll to position [820, 0]
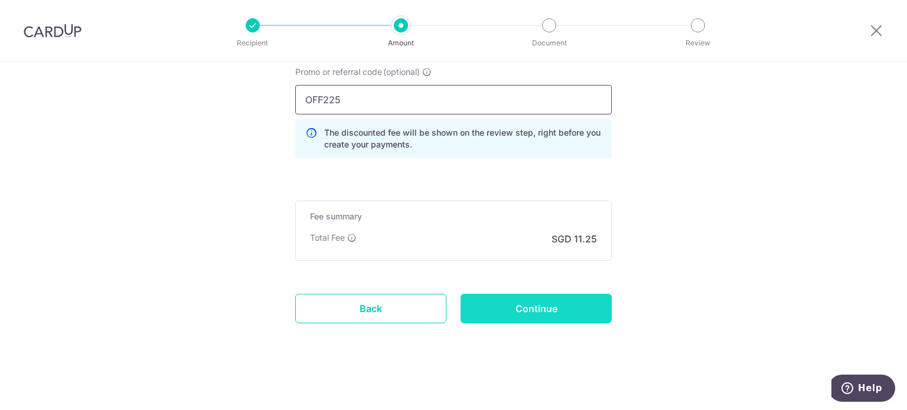
type input "OFF225"
click at [520, 313] on input "Continue" at bounding box center [536, 309] width 151 height 30
type input "Create Schedule"
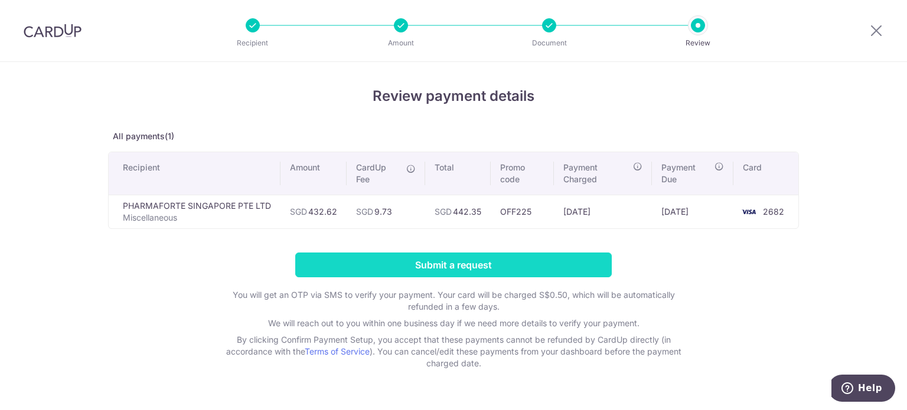
click at [456, 265] on input "Submit a request" at bounding box center [453, 265] width 317 height 25
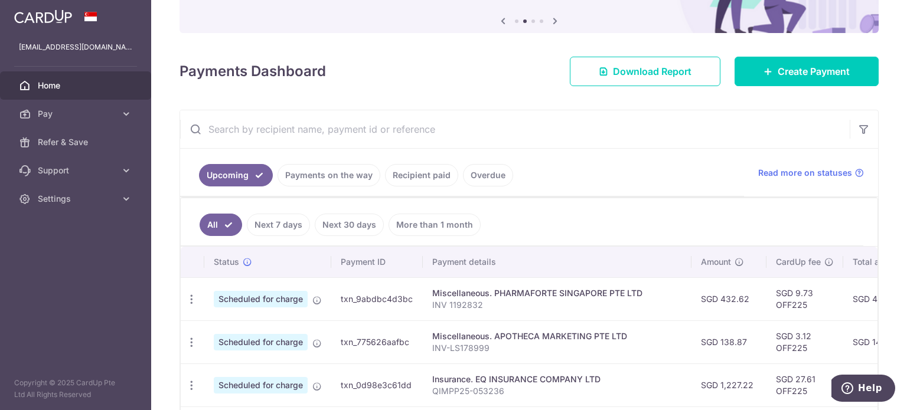
scroll to position [177, 0]
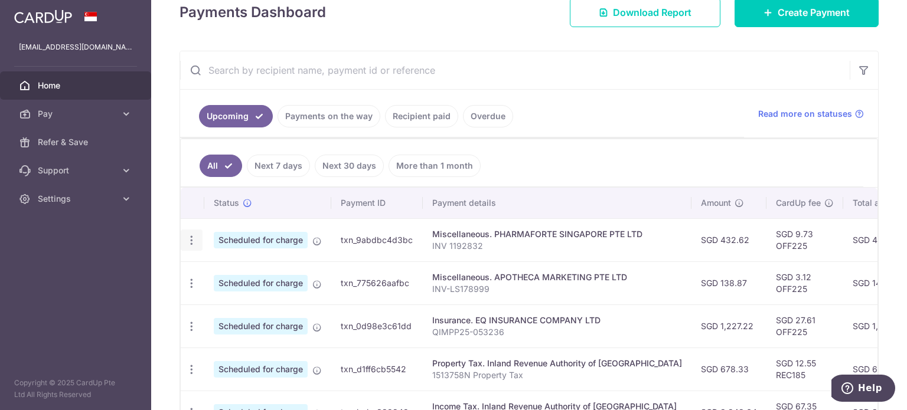
click at [190, 236] on icon "button" at bounding box center [191, 240] width 12 height 12
click at [220, 270] on span "Update payment" at bounding box center [254, 273] width 80 height 14
radio input "true"
type input "432.62"
type input "[DATE]"
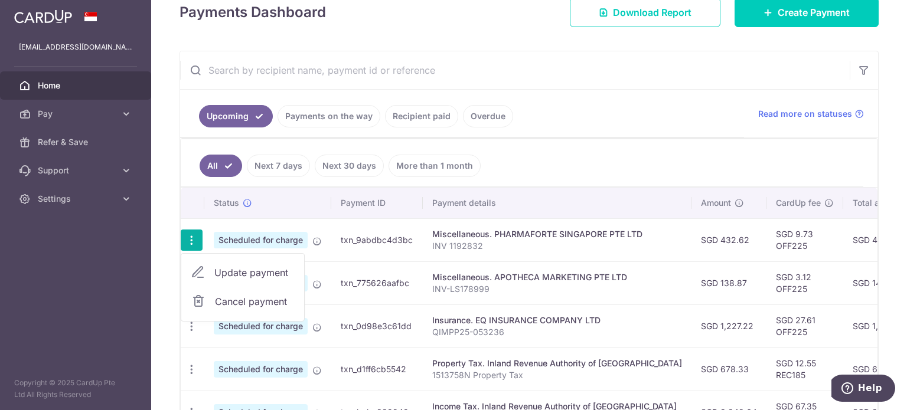
type input "INV 1192832"
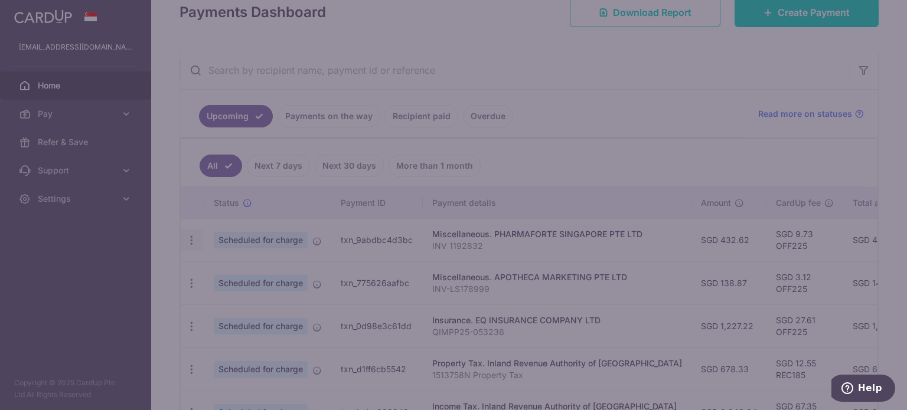
type input "OFF225"
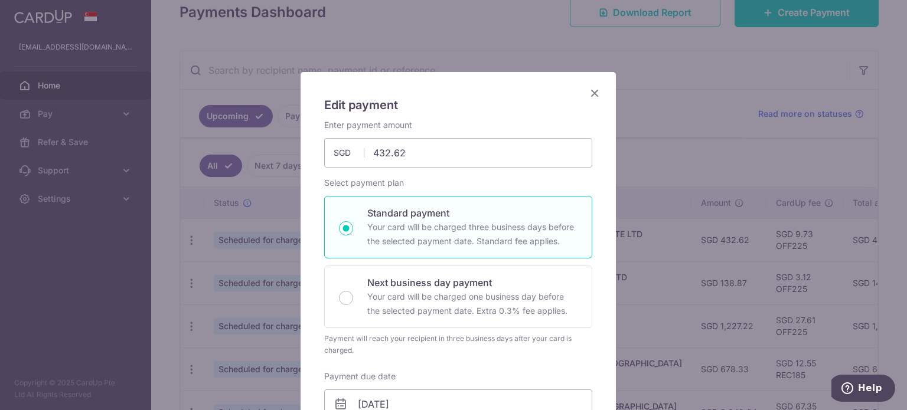
scroll to position [0, 0]
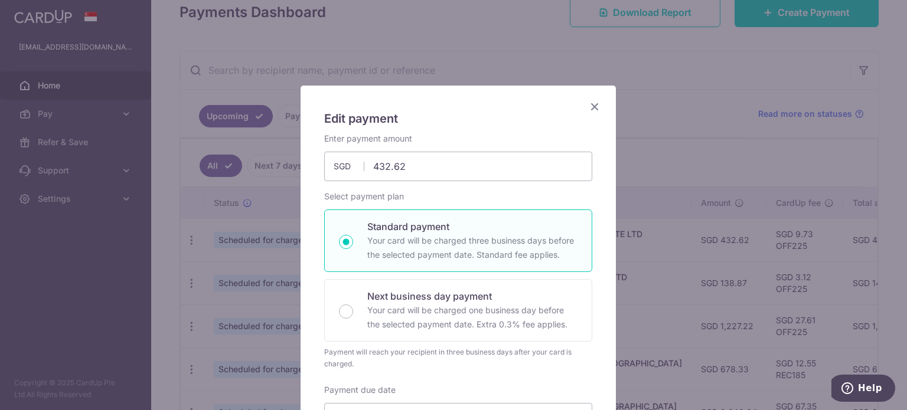
click at [589, 105] on icon "Close" at bounding box center [595, 106] width 14 height 15
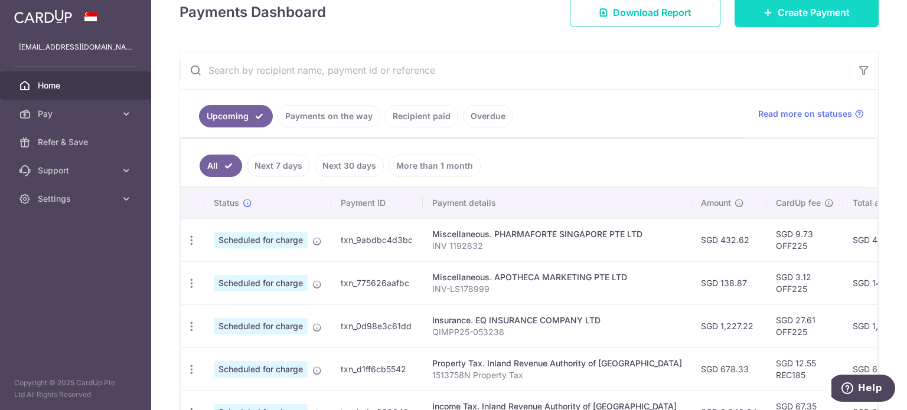
click at [778, 14] on span "Create Payment" at bounding box center [814, 12] width 72 height 14
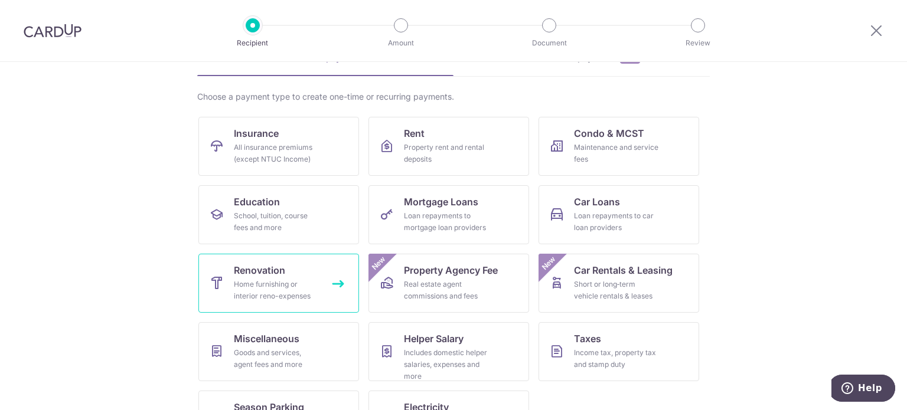
scroll to position [118, 0]
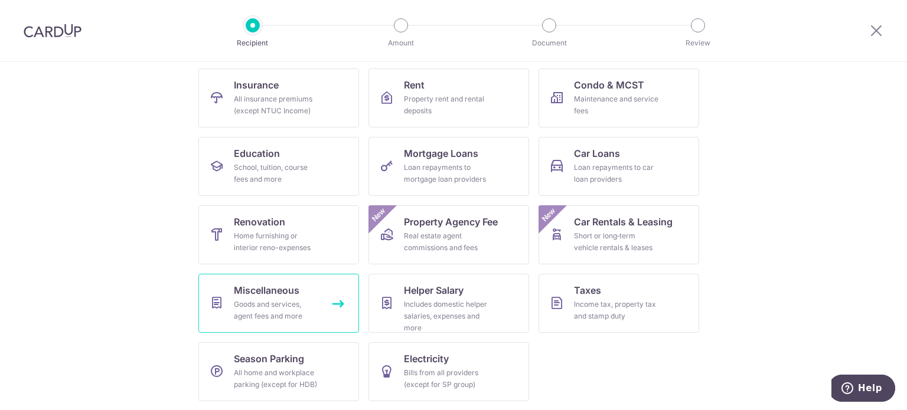
click at [283, 308] on div "Goods and services, agent fees and more" at bounding box center [276, 311] width 85 height 24
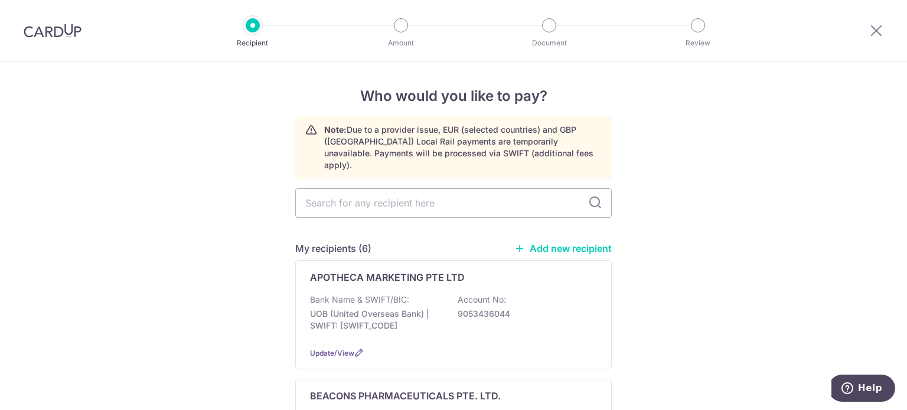
click at [546, 243] on link "Add new recipient" at bounding box center [562, 249] width 97 height 12
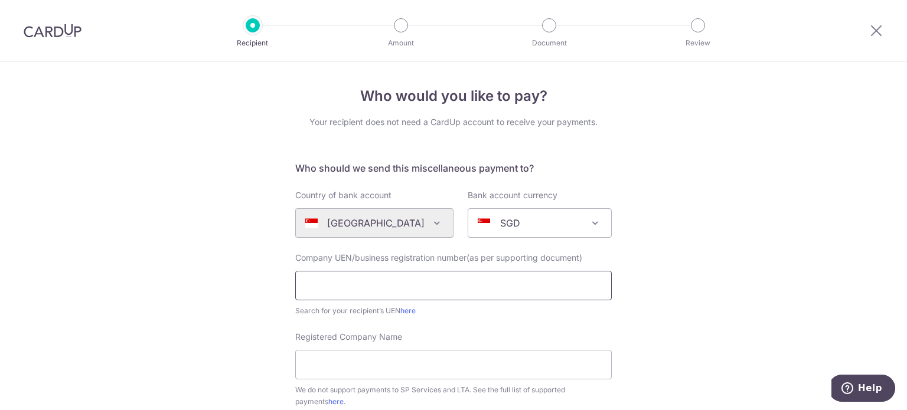
paste input "197200753W"
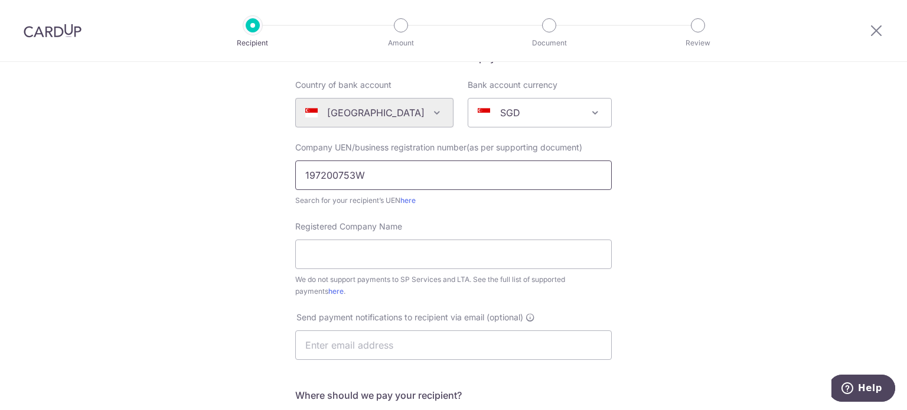
scroll to position [118, 0]
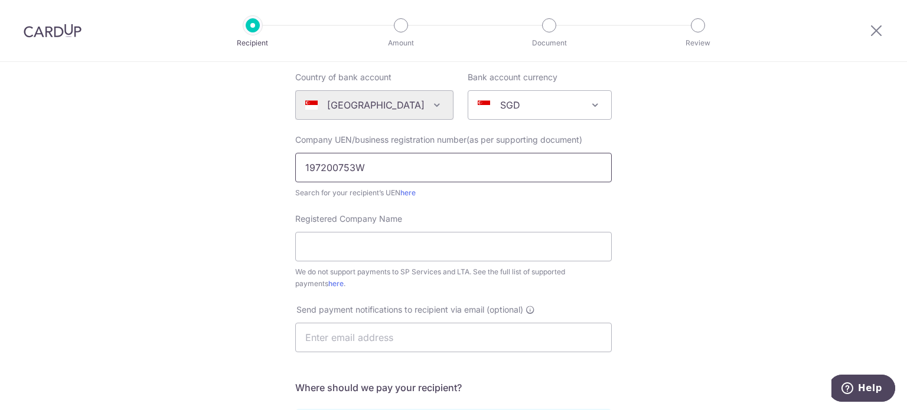
type input "197200753W"
paste input "PATHOLOGY AND CLINICAL LABORATORY PRIVATE LIMITED"
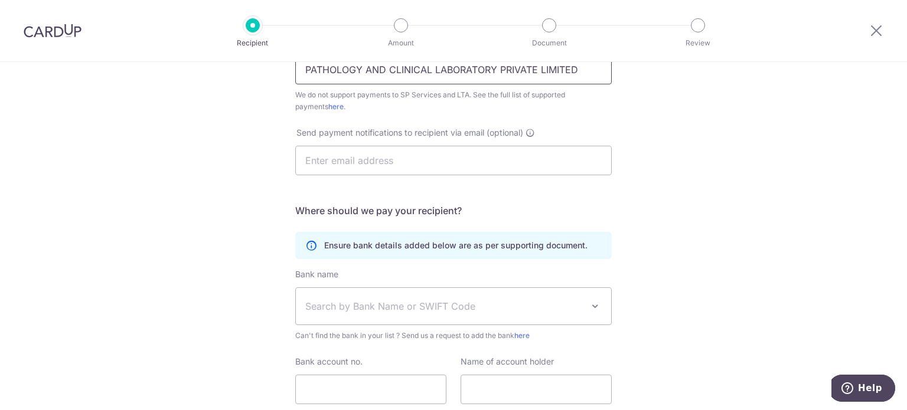
scroll to position [383, 0]
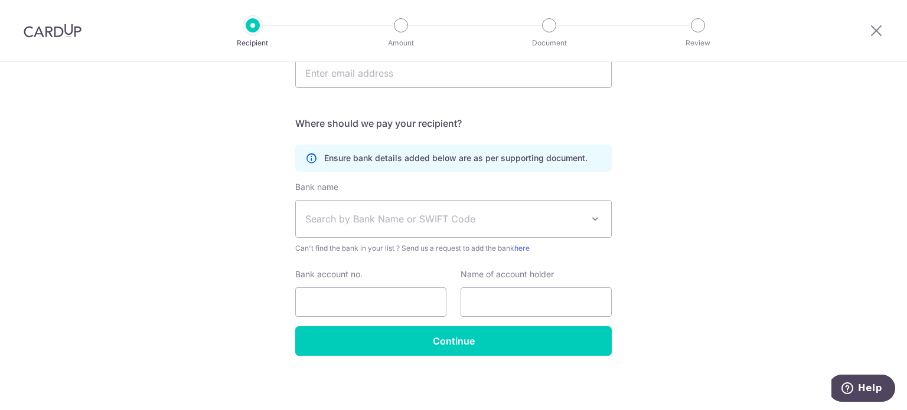
type input "PATHOLOGY AND CLINICAL LABORATORY PRIVATE LIMITED"
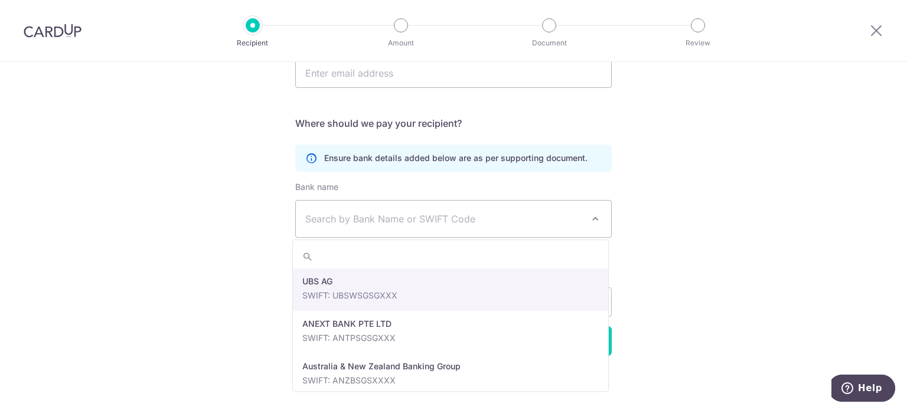
click at [379, 217] on span "Search by Bank Name or SWIFT Code" at bounding box center [444, 219] width 278 height 14
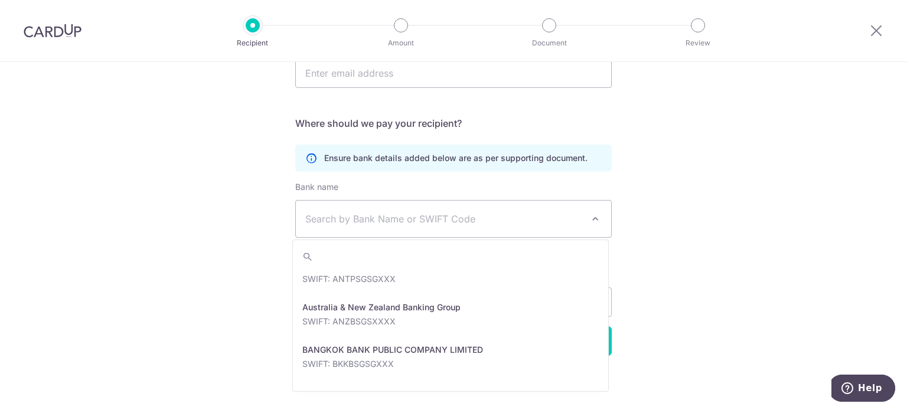
scroll to position [118, 0]
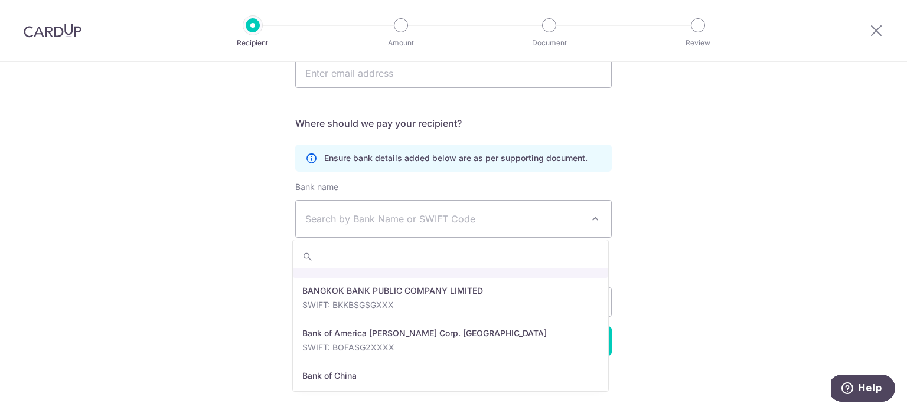
click at [411, 212] on span "Search by Bank Name or SWIFT Code" at bounding box center [444, 219] width 278 height 14
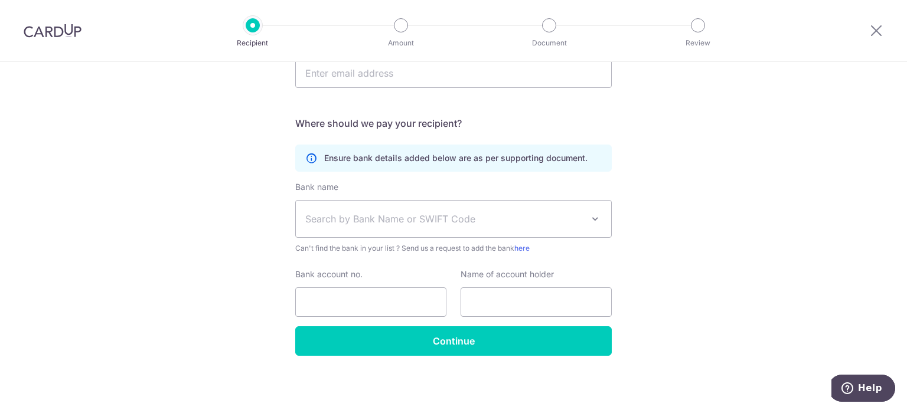
click at [411, 212] on span "Search by Bank Name or SWIFT Code" at bounding box center [444, 219] width 278 height 14
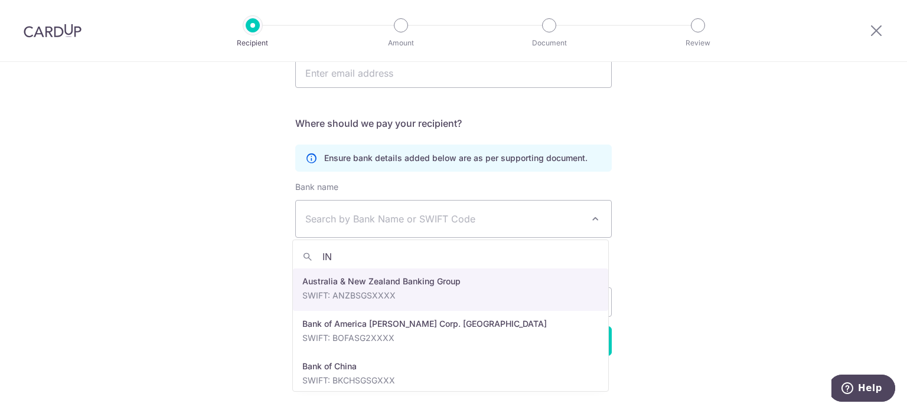
type input "I"
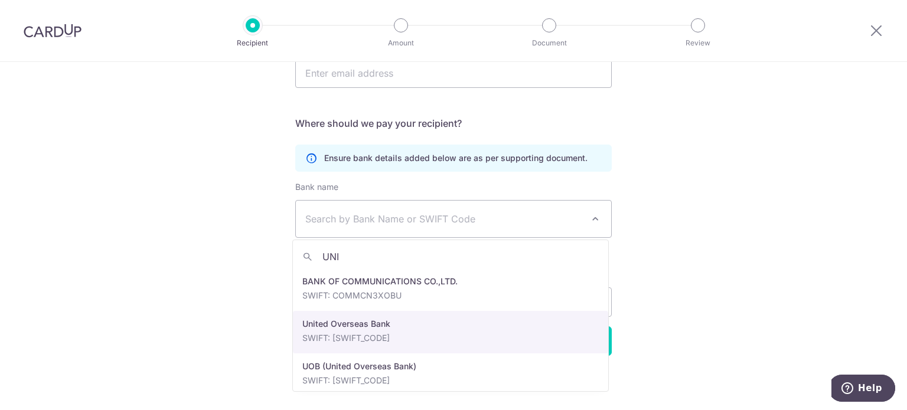
type input "UNI"
select select "23668"
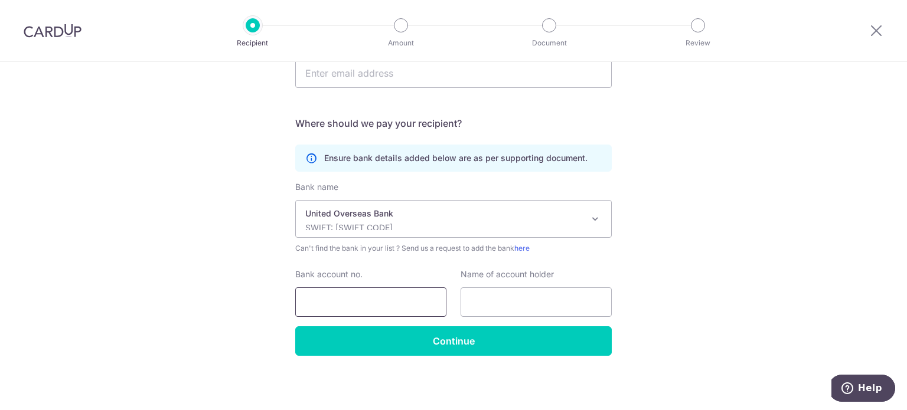
click at [330, 298] on input "Bank account no." at bounding box center [370, 303] width 151 height 30
type input "1013368959"
click at [487, 302] on input "text" at bounding box center [536, 303] width 151 height 30
paste input "PATHOLOGY AND CLINICAL LABORATORY PRIVATE LIMITED"
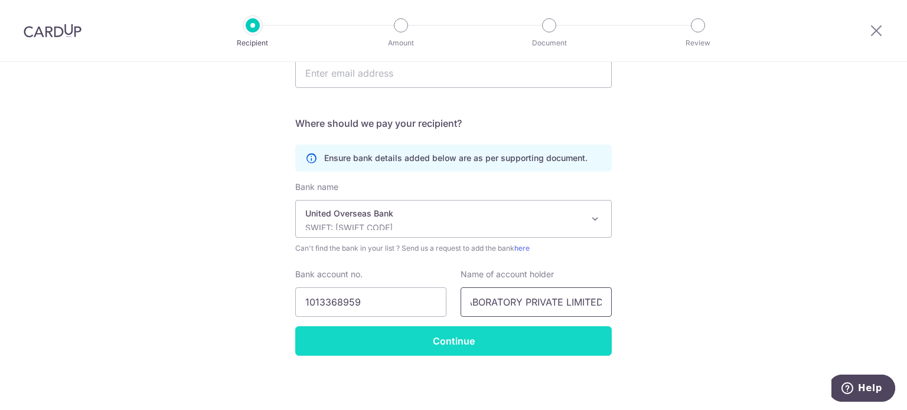
type input "PATHOLOGY AND CLINICAL LABORATORY PRIVATE LIMITED"
click at [454, 348] on input "Continue" at bounding box center [453, 342] width 317 height 30
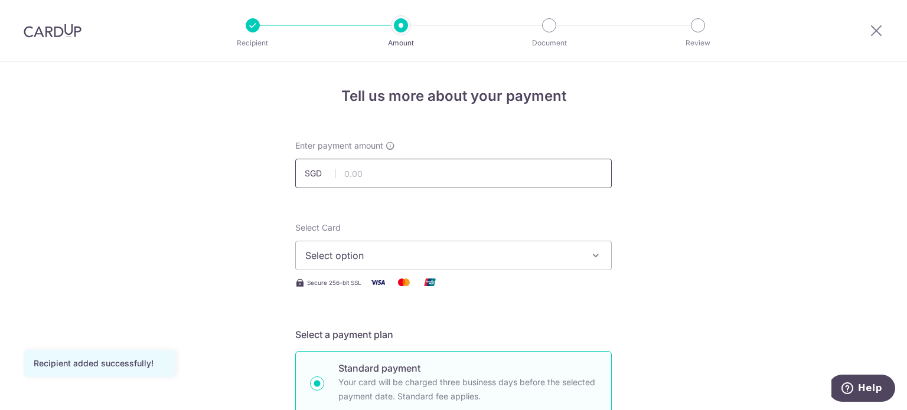
click at [425, 171] on input "text" at bounding box center [453, 174] width 317 height 30
type input "188.57"
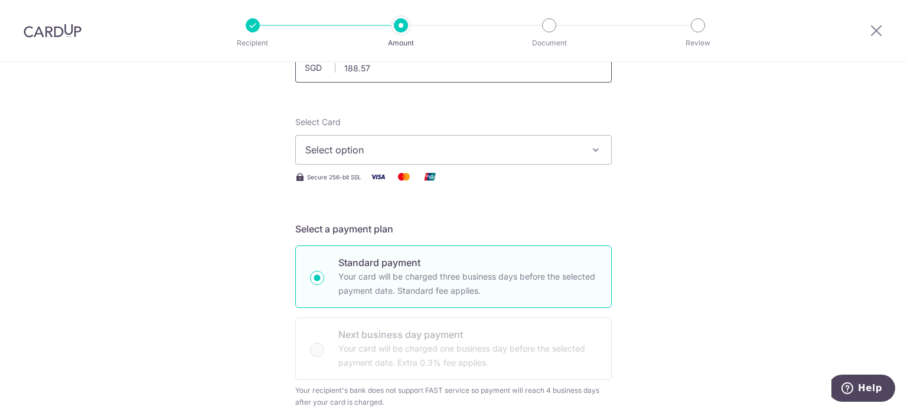
scroll to position [118, 0]
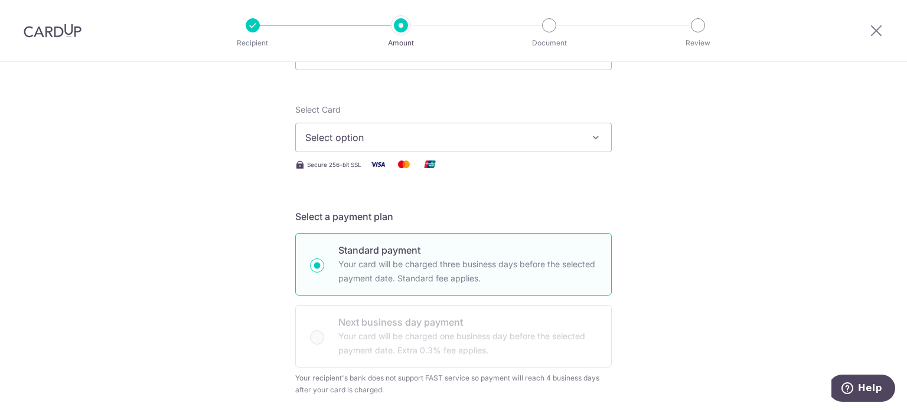
click at [511, 131] on span "Select option" at bounding box center [442, 138] width 275 height 14
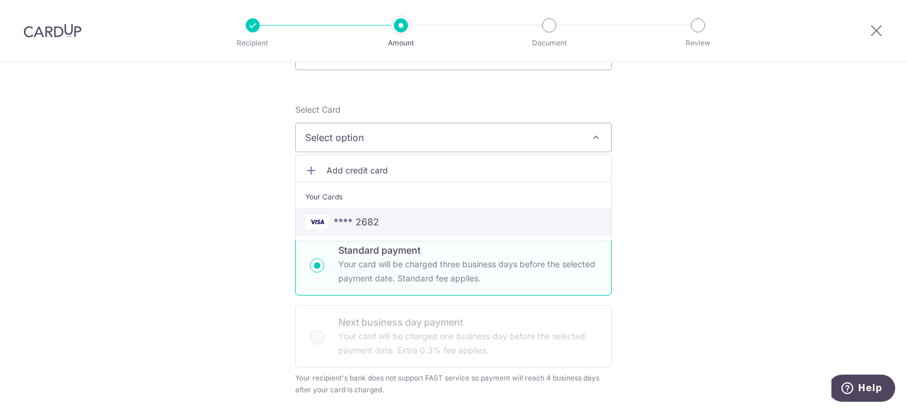
click at [387, 217] on span "**** 2682" at bounding box center [453, 222] width 296 height 14
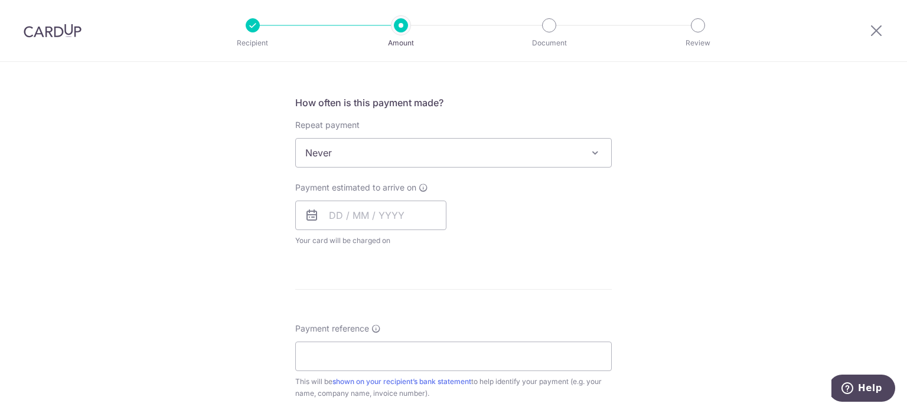
scroll to position [472, 0]
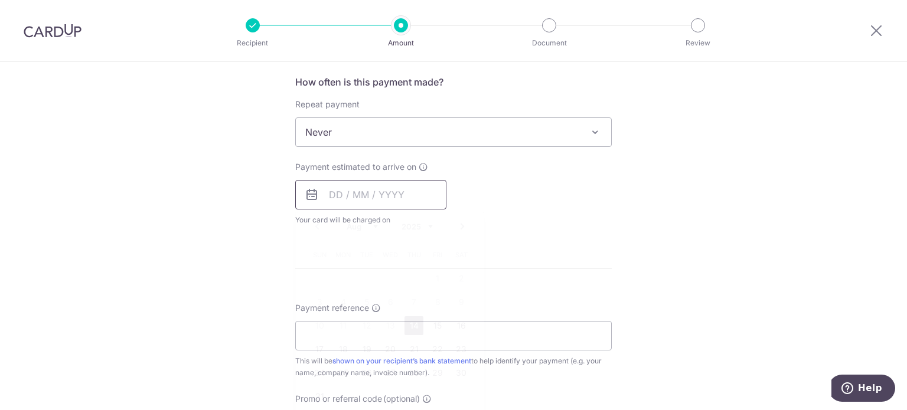
click at [370, 197] on input "text" at bounding box center [370, 195] width 151 height 30
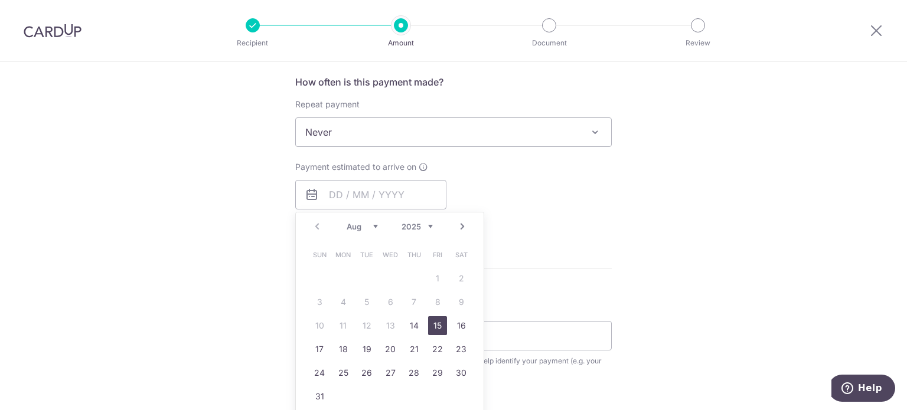
click at [428, 324] on link "15" at bounding box center [437, 326] width 19 height 19
type input "15/08/2025"
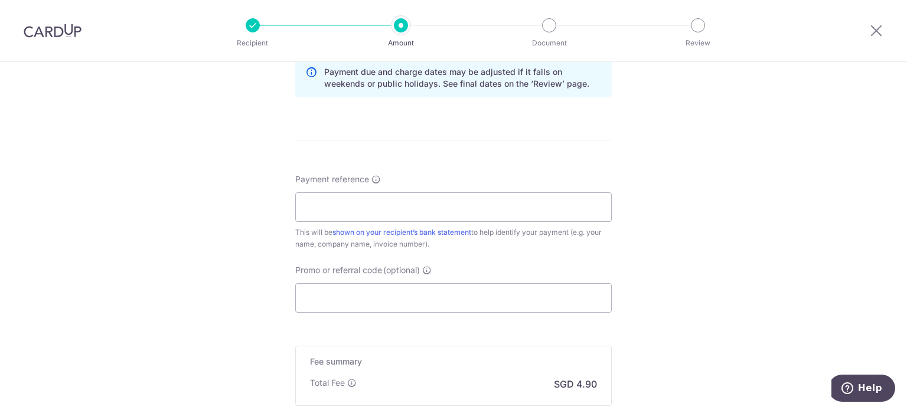
scroll to position [709, 0]
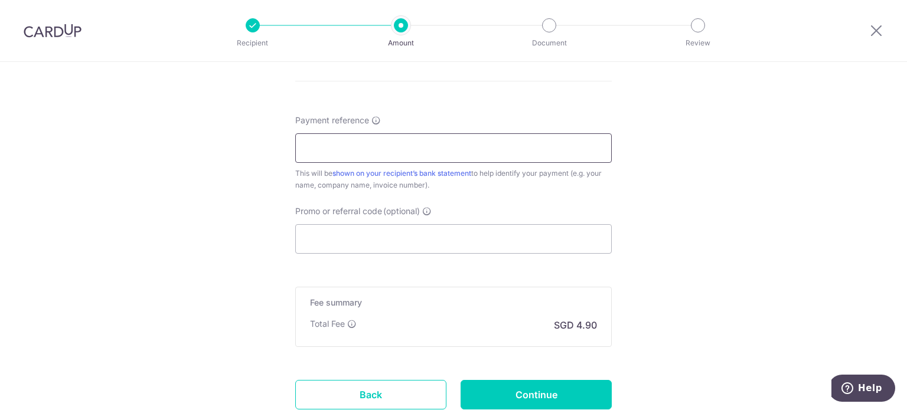
click at [432, 148] on input "Payment reference" at bounding box center [453, 148] width 317 height 30
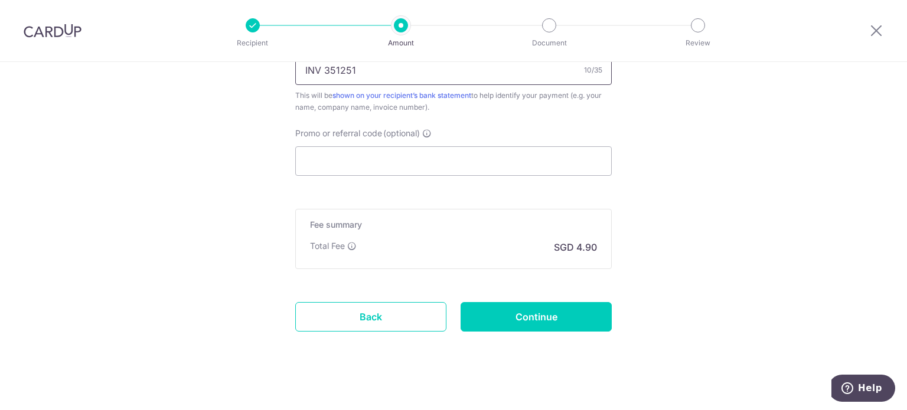
scroll to position [795, 0]
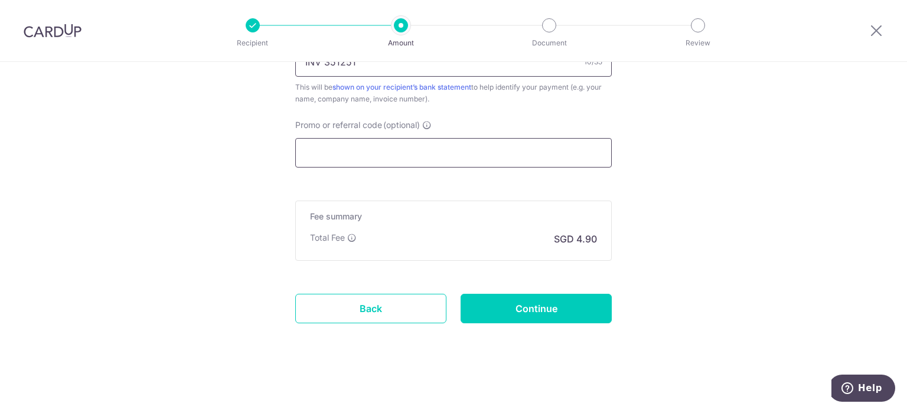
type input "INV 351251"
click at [422, 158] on input "Promo or referral code (optional)" at bounding box center [453, 153] width 317 height 30
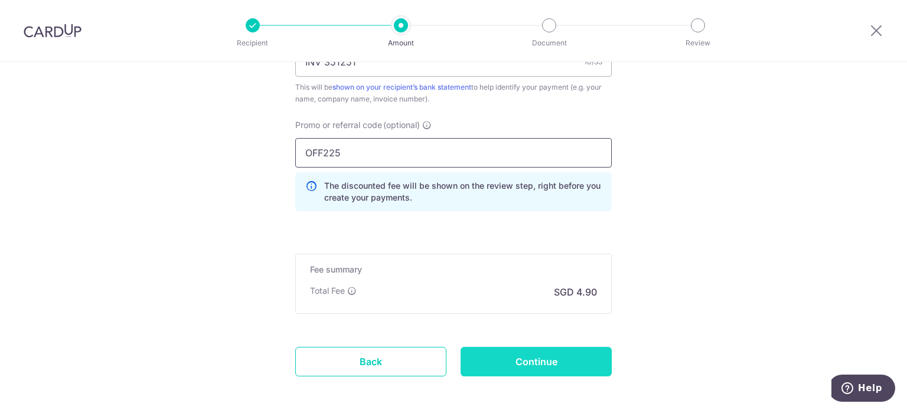
type input "OFF225"
click at [511, 359] on input "Continue" at bounding box center [536, 362] width 151 height 30
type input "Create Schedule"
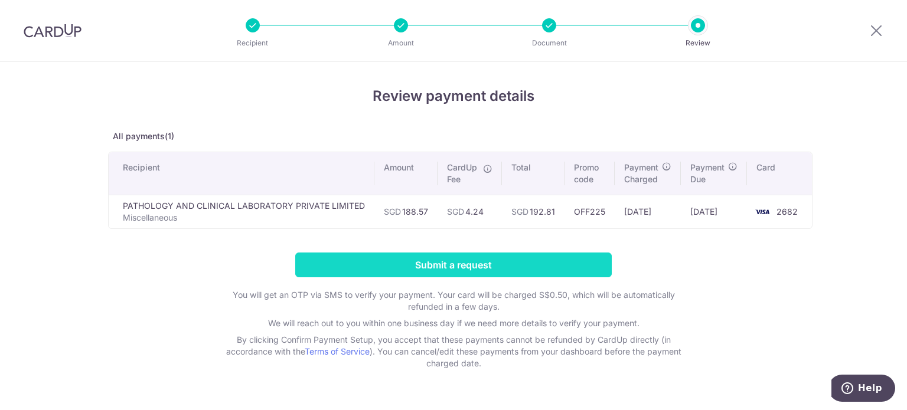
click at [424, 259] on input "Submit a request" at bounding box center [453, 265] width 317 height 25
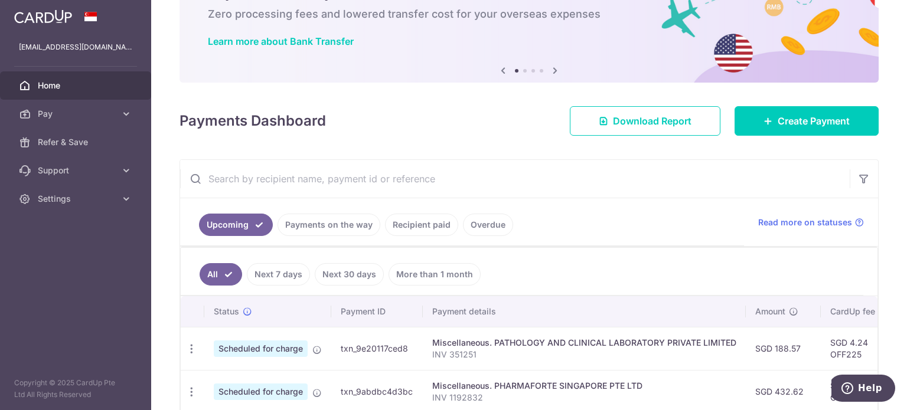
scroll to position [118, 0]
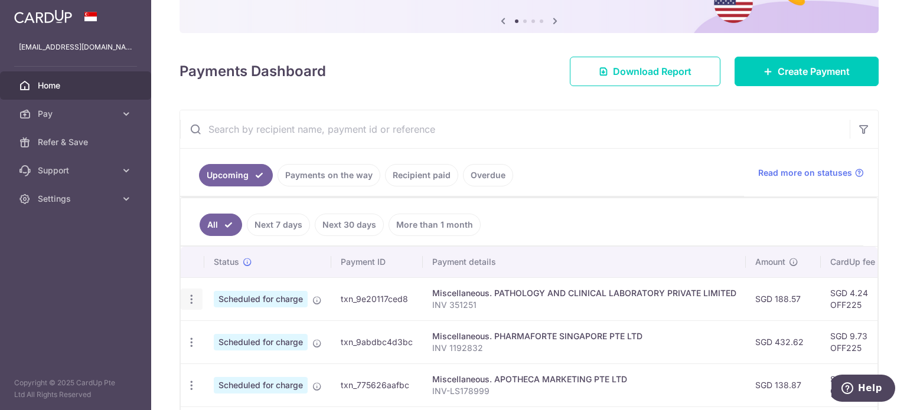
click at [188, 298] on icon "button" at bounding box center [191, 299] width 12 height 12
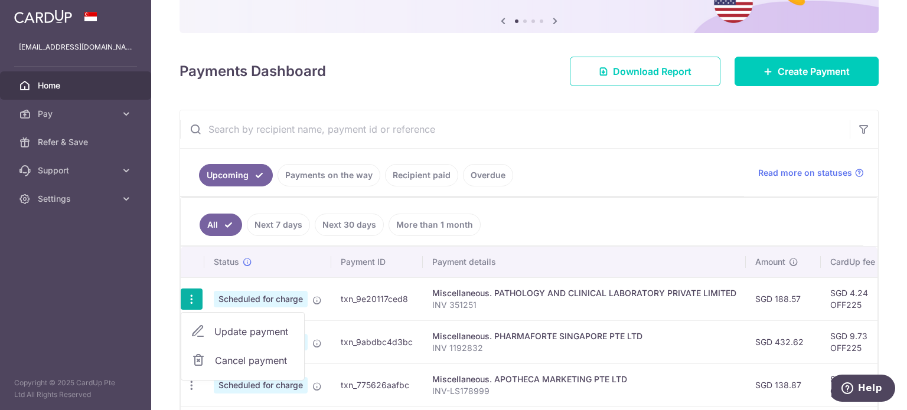
click at [226, 327] on span "Update payment" at bounding box center [254, 332] width 80 height 14
radio input "true"
type input "188.57"
type input "[DATE]"
type input "INV 351251"
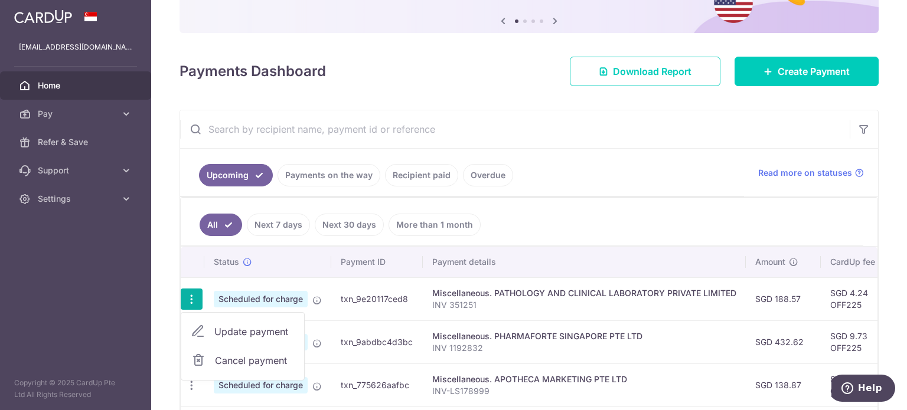
type input "OFF225"
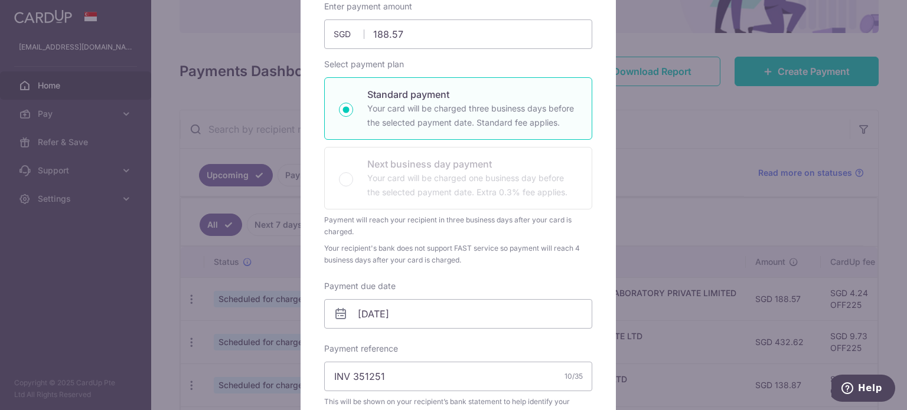
scroll to position [0, 0]
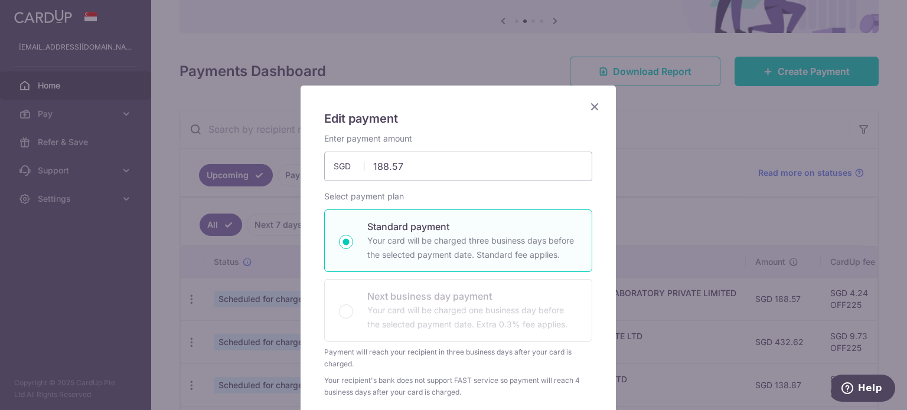
click at [588, 106] on icon "Close" at bounding box center [595, 106] width 14 height 15
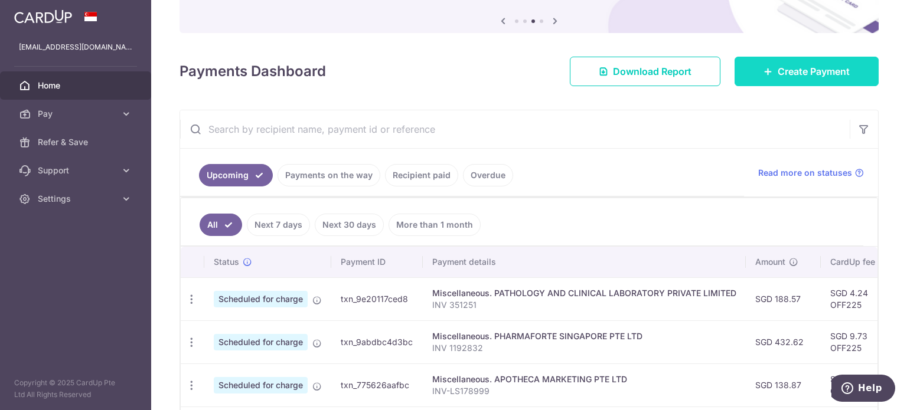
click at [770, 72] on link "Create Payment" at bounding box center [807, 72] width 144 height 30
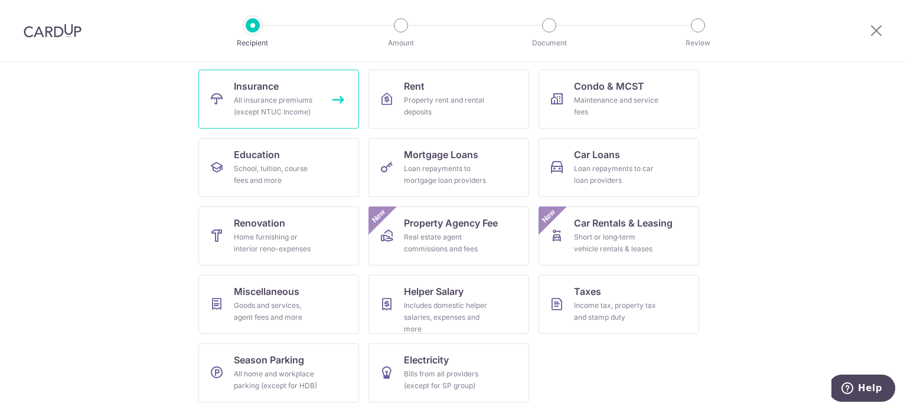
scroll to position [118, 0]
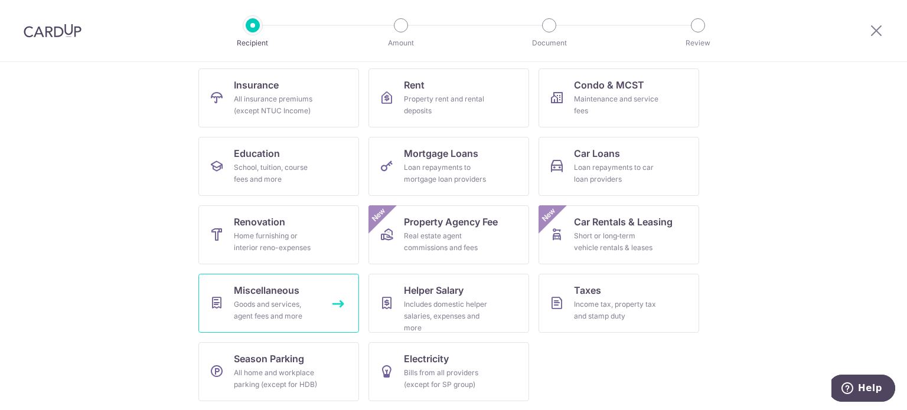
click at [272, 297] on span "Miscellaneous" at bounding box center [267, 290] width 66 height 14
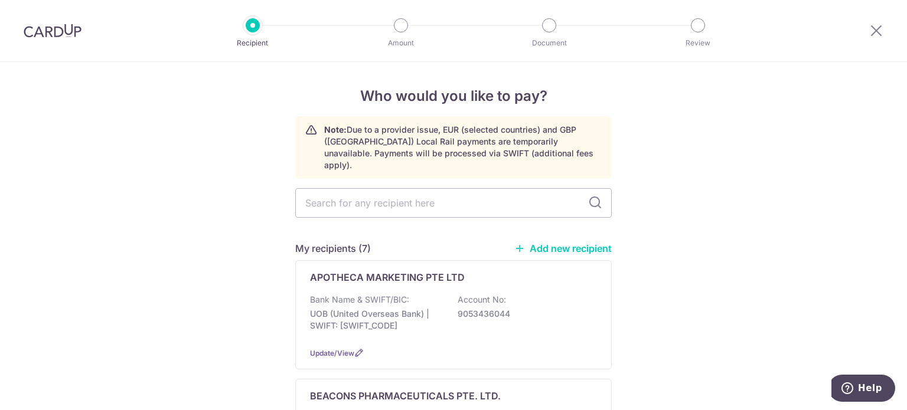
click at [531, 243] on link "Add new recipient" at bounding box center [562, 249] width 97 height 12
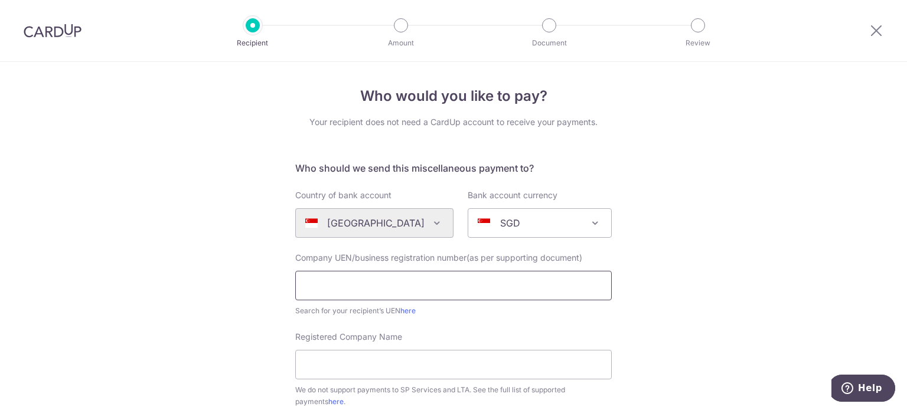
paste input "198203228R"
type input "198203228R"
paste input "MEDI-RAD ASSOCIATES LTD"
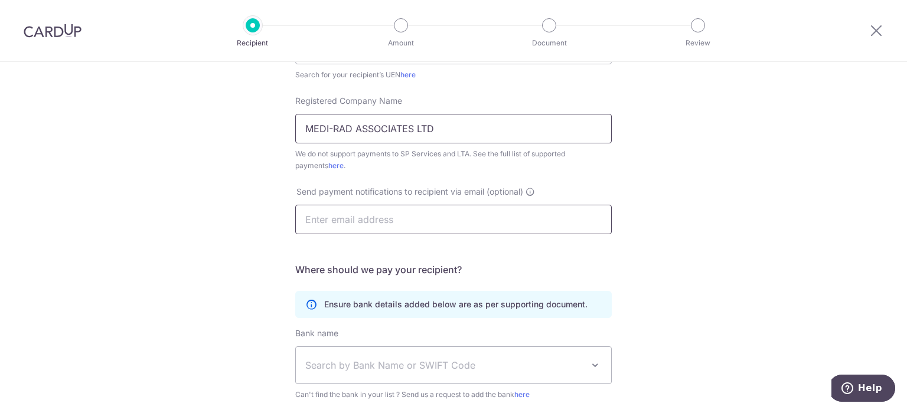
scroll to position [354, 0]
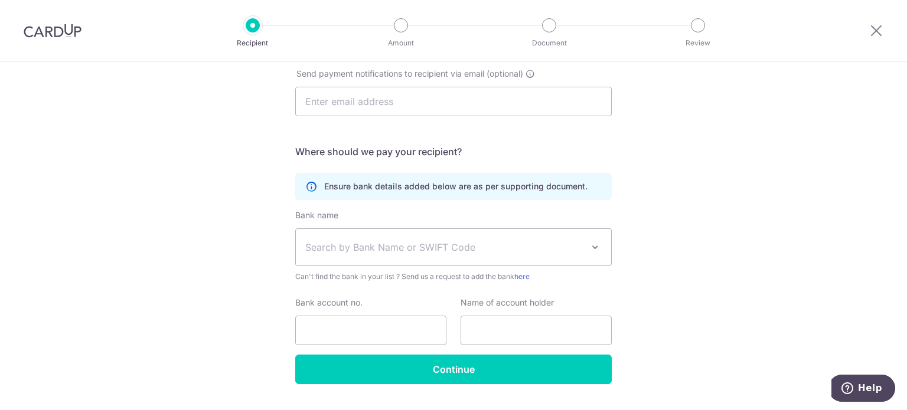
type input "MEDI-RAD ASSOCIATES LTD"
click at [385, 242] on span "Search by Bank Name or SWIFT Code" at bounding box center [444, 247] width 278 height 14
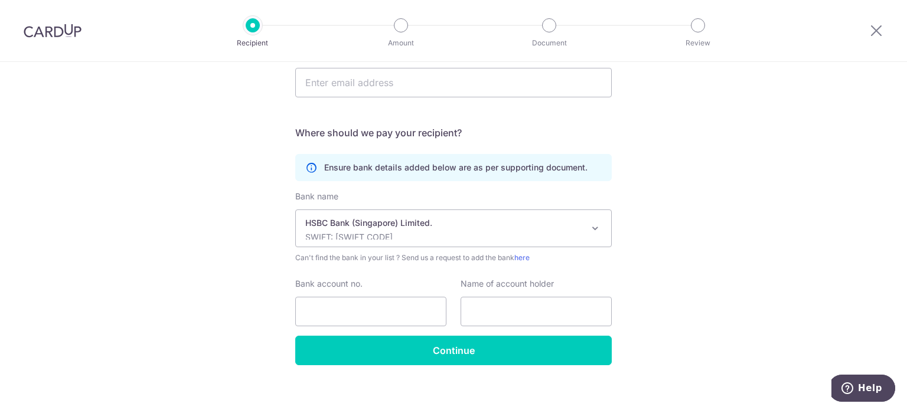
scroll to position [383, 0]
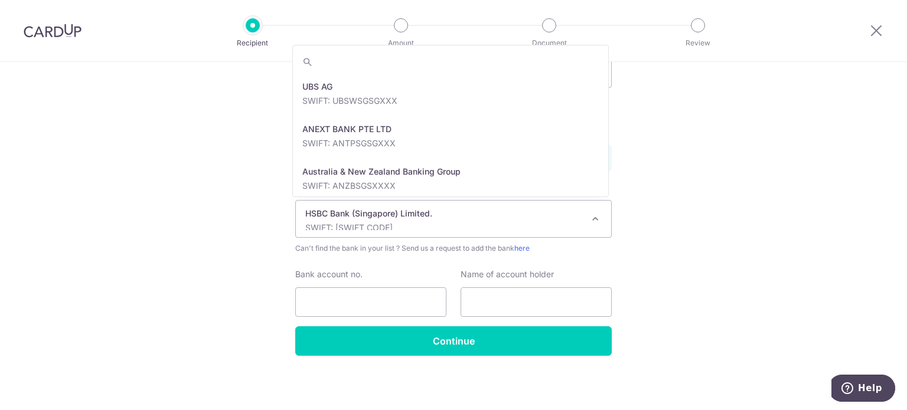
click at [592, 221] on span at bounding box center [595, 219] width 14 height 14
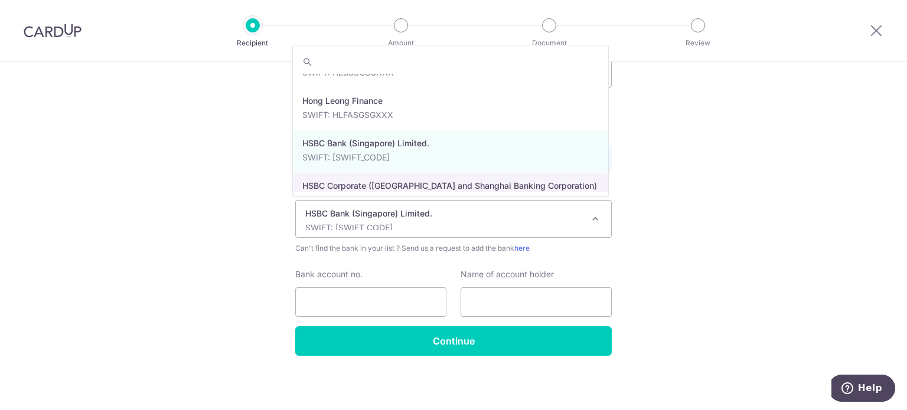
select select "9"
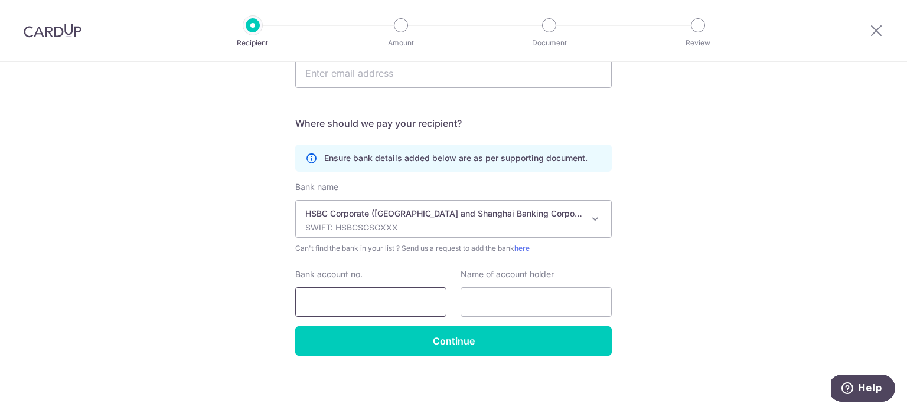
click at [342, 306] on input "Bank account no." at bounding box center [370, 303] width 151 height 30
type input "052201712001"
click at [484, 293] on input "text" at bounding box center [536, 303] width 151 height 30
paste input "MEDI-RAD ASSOCIATES LTD"
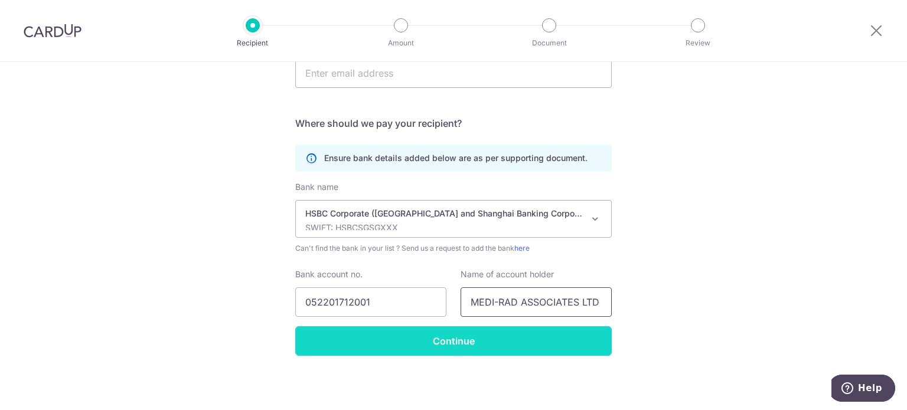
type input "MEDI-RAD ASSOCIATES LTD"
click at [461, 346] on input "Continue" at bounding box center [453, 342] width 317 height 30
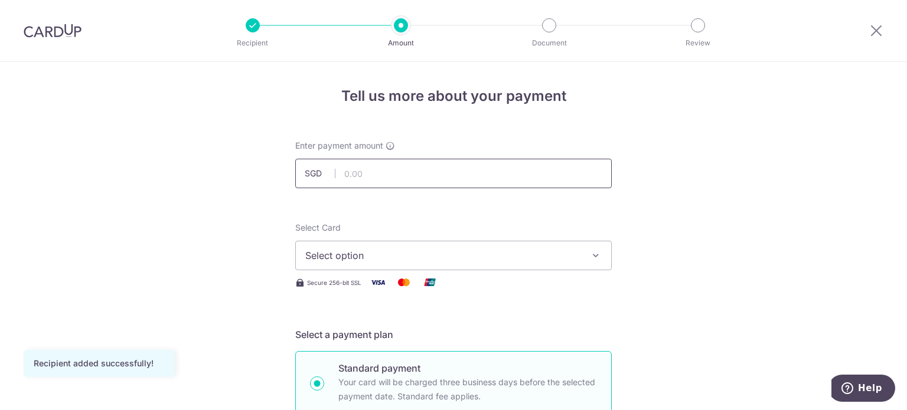
click at [441, 172] on input "text" at bounding box center [453, 174] width 317 height 30
type input "125.60"
click at [437, 251] on span "Select option" at bounding box center [442, 256] width 275 height 14
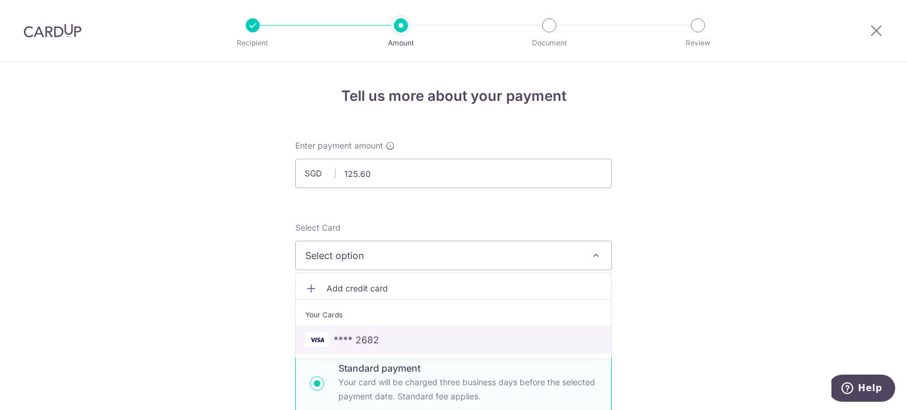
click at [371, 339] on span "**** 2682" at bounding box center [356, 340] width 45 height 14
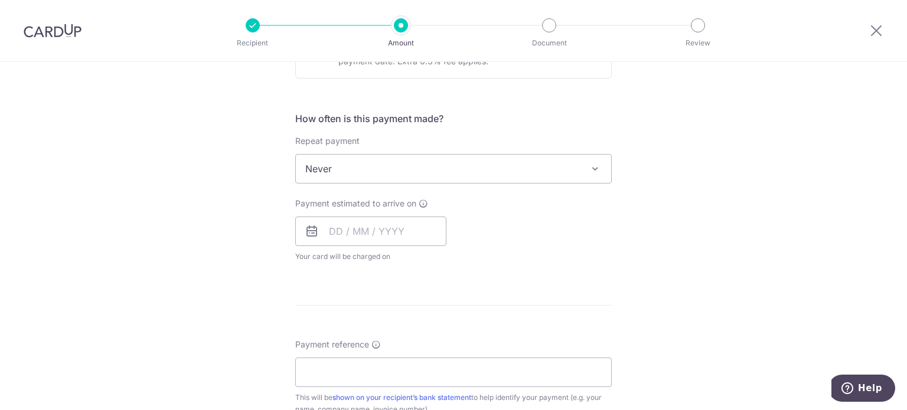
scroll to position [413, 0]
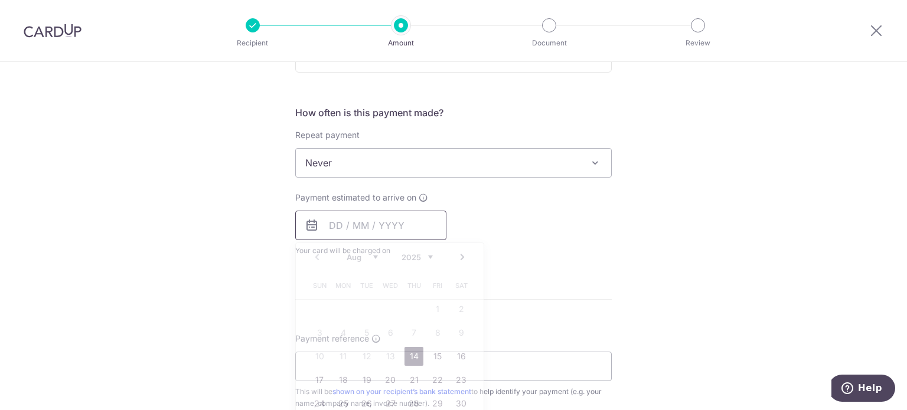
click at [398, 225] on input "text" at bounding box center [370, 226] width 151 height 30
click at [429, 354] on link "15" at bounding box center [437, 356] width 19 height 19
type input "15/08/2025"
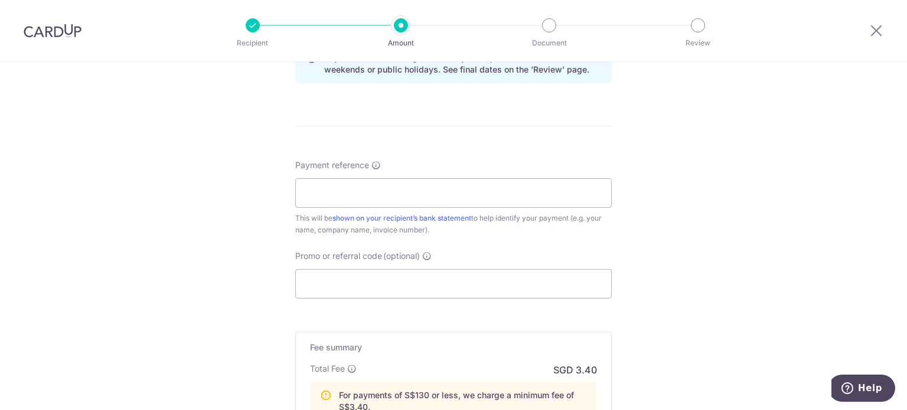
scroll to position [650, 0]
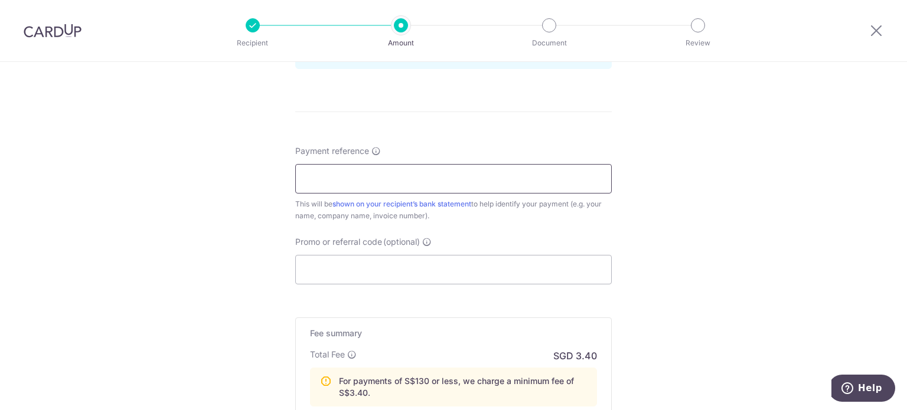
click at [416, 183] on input "Payment reference" at bounding box center [453, 179] width 317 height 30
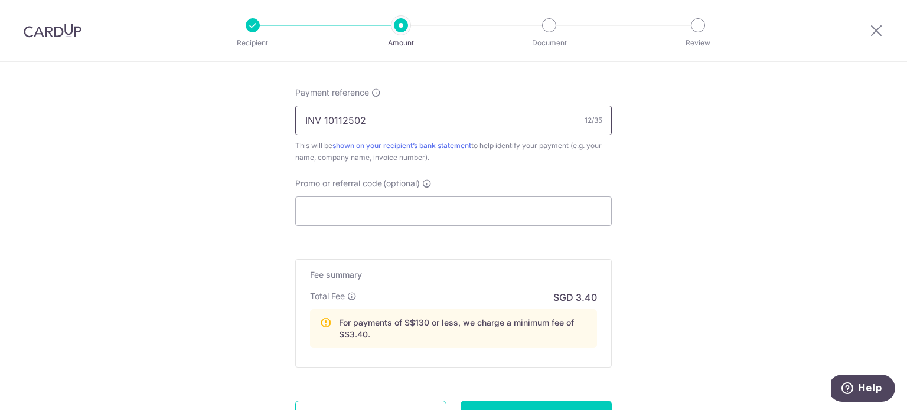
scroll to position [709, 0]
type input "INV 10112502"
click at [433, 206] on input "Promo or referral code (optional)" at bounding box center [453, 211] width 317 height 30
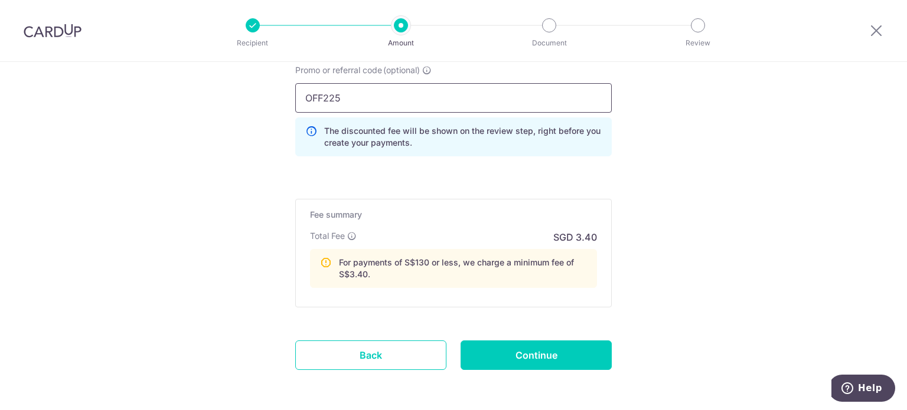
scroll to position [827, 0]
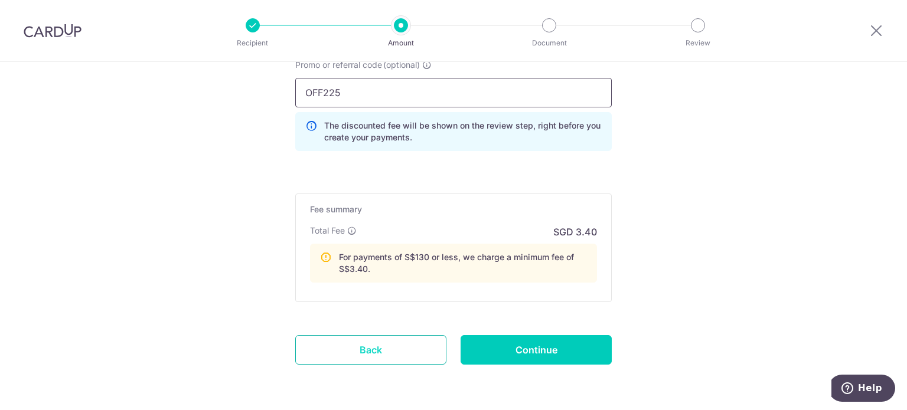
type input "OFF225"
click at [396, 350] on link "Back" at bounding box center [370, 350] width 151 height 30
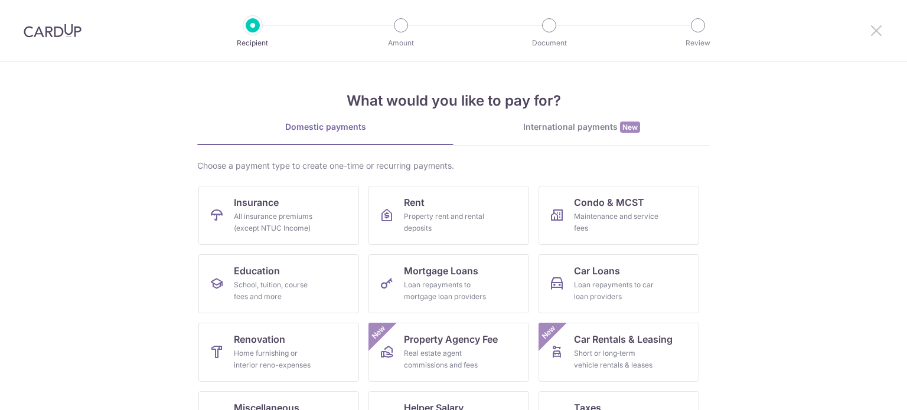
click at [874, 29] on icon at bounding box center [876, 30] width 14 height 15
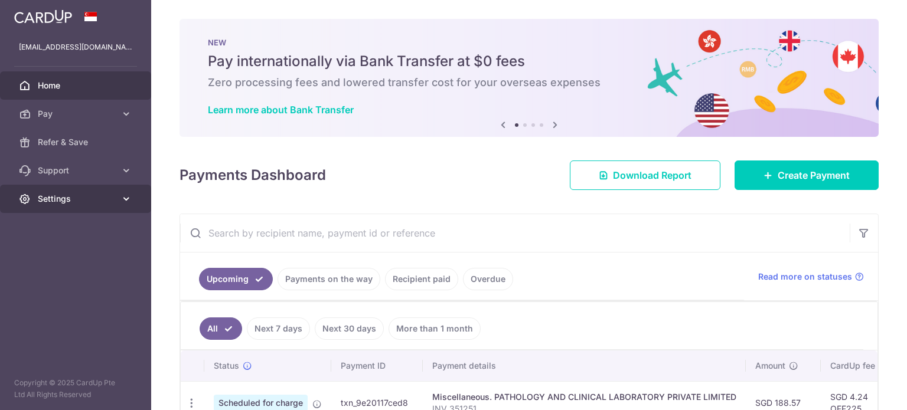
click at [57, 194] on span "Settings" at bounding box center [77, 199] width 78 height 12
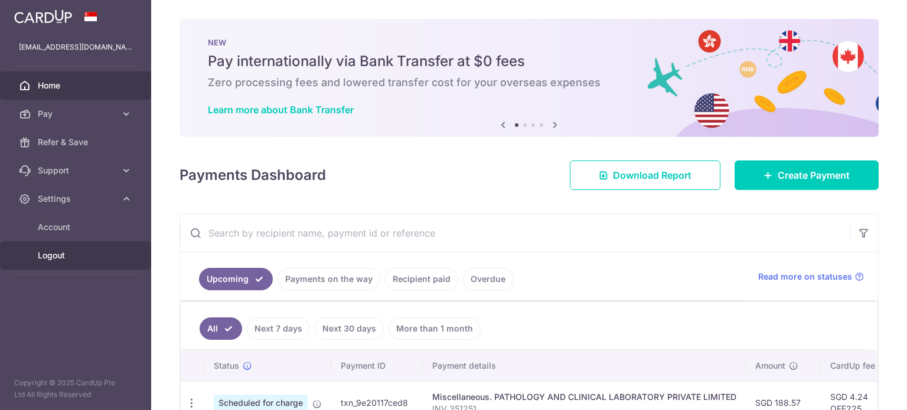
click at [56, 257] on span "Logout" at bounding box center [77, 256] width 78 height 12
